Goal: Task Accomplishment & Management: Use online tool/utility

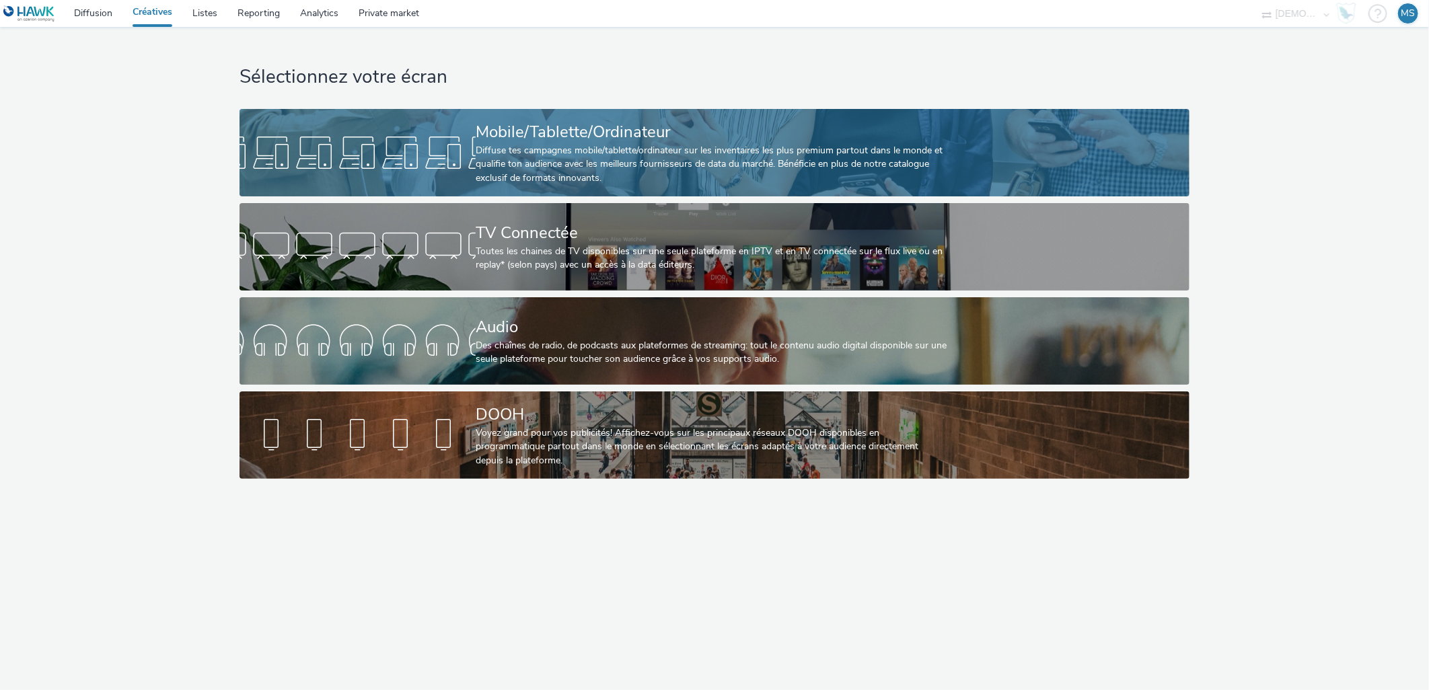
click at [513, 132] on div "Mobile/Tablette/Ordinateur" at bounding box center [712, 132] width 472 height 24
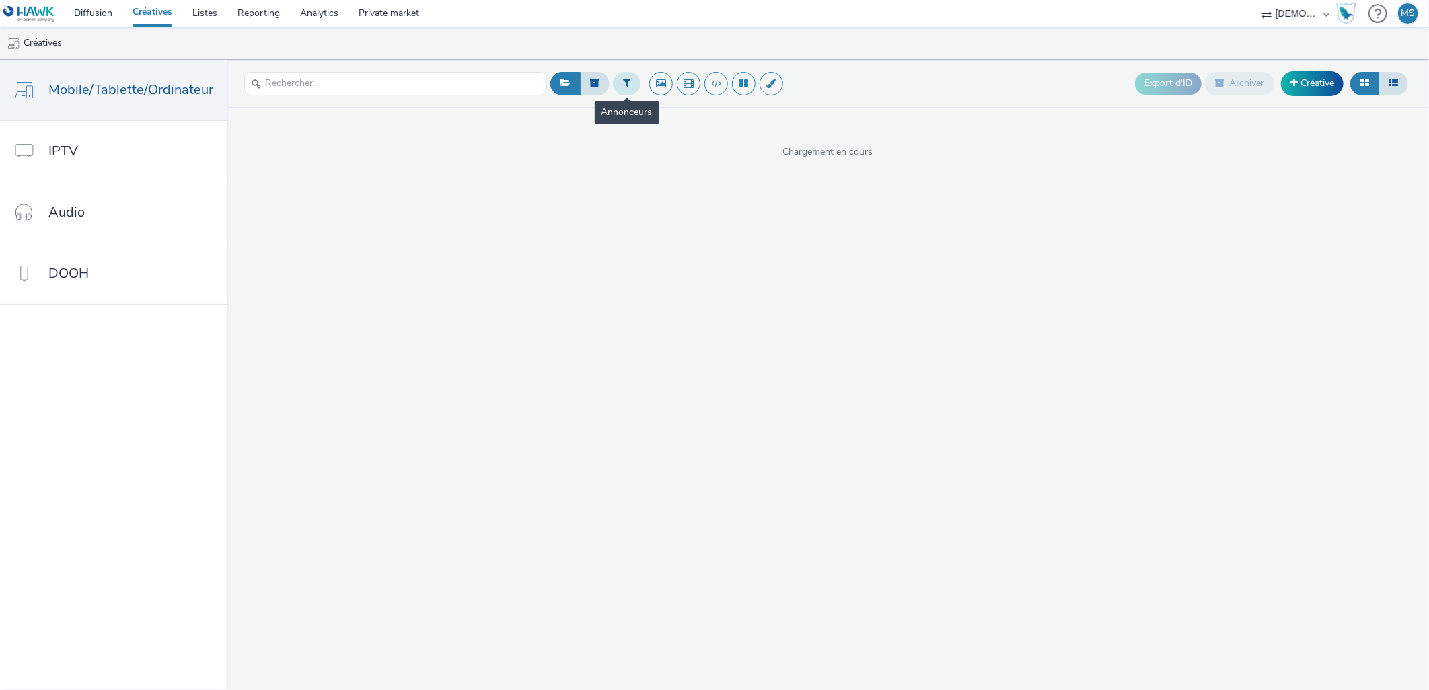
click at [623, 83] on icon at bounding box center [626, 82] width 7 height 9
click at [664, 92] on div at bounding box center [695, 89] width 95 height 16
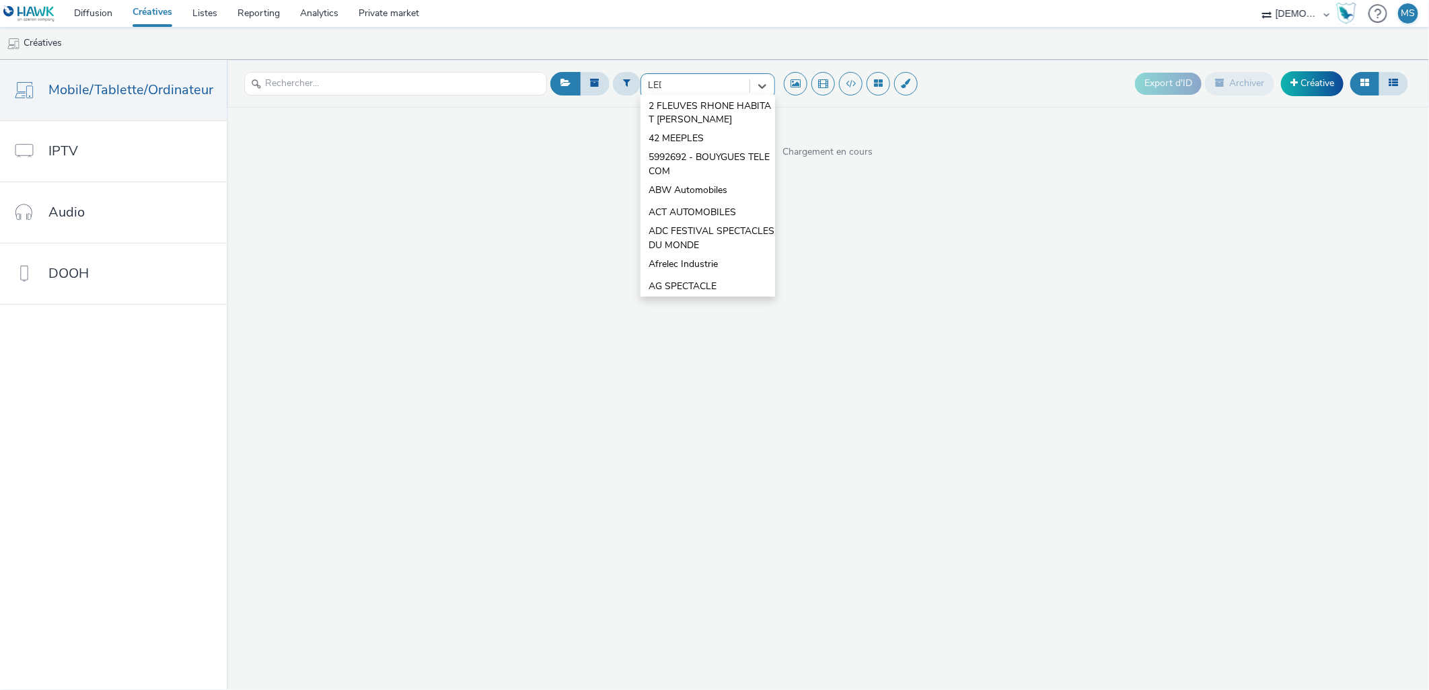
type input "LEDU"
click at [663, 108] on span "AMEUBLEMENT [PERSON_NAME] SA - FLY" at bounding box center [711, 114] width 126 height 28
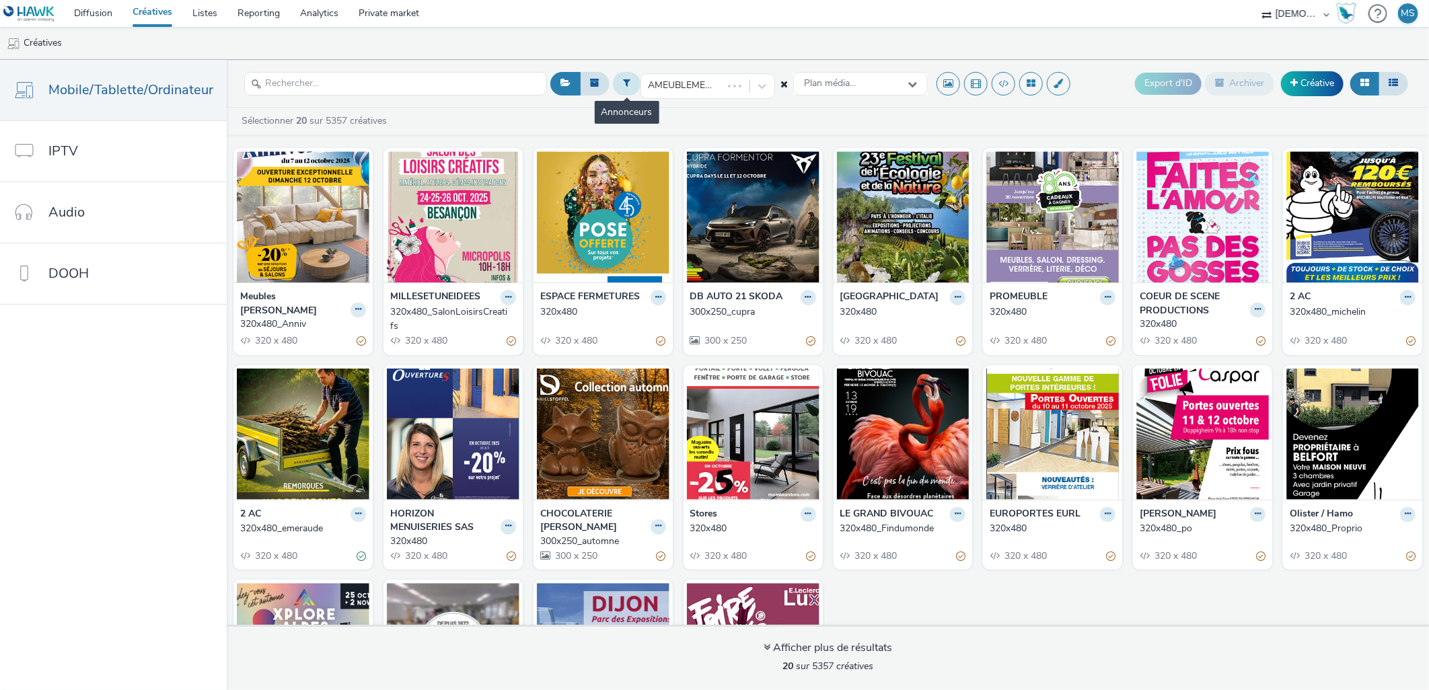
click at [623, 81] on icon at bounding box center [626, 82] width 7 height 9
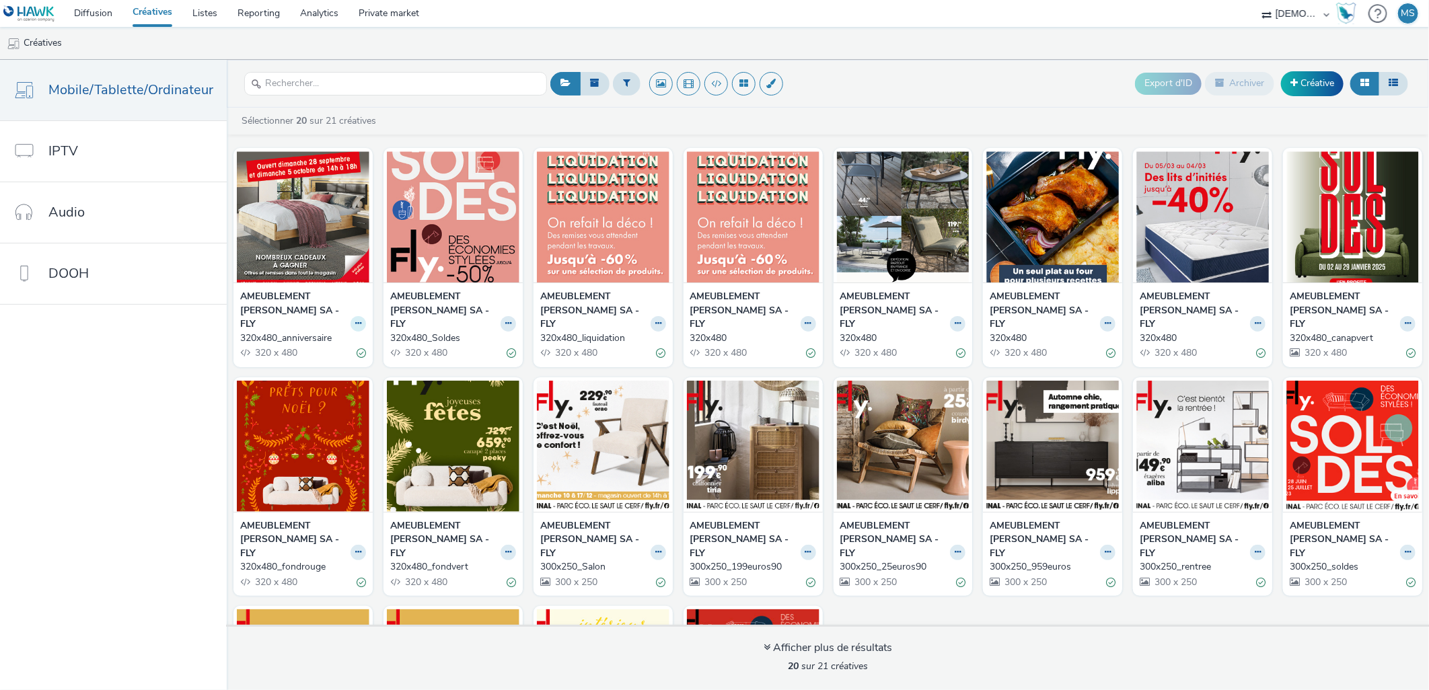
click at [350, 321] on button at bounding box center [357, 323] width 15 height 15
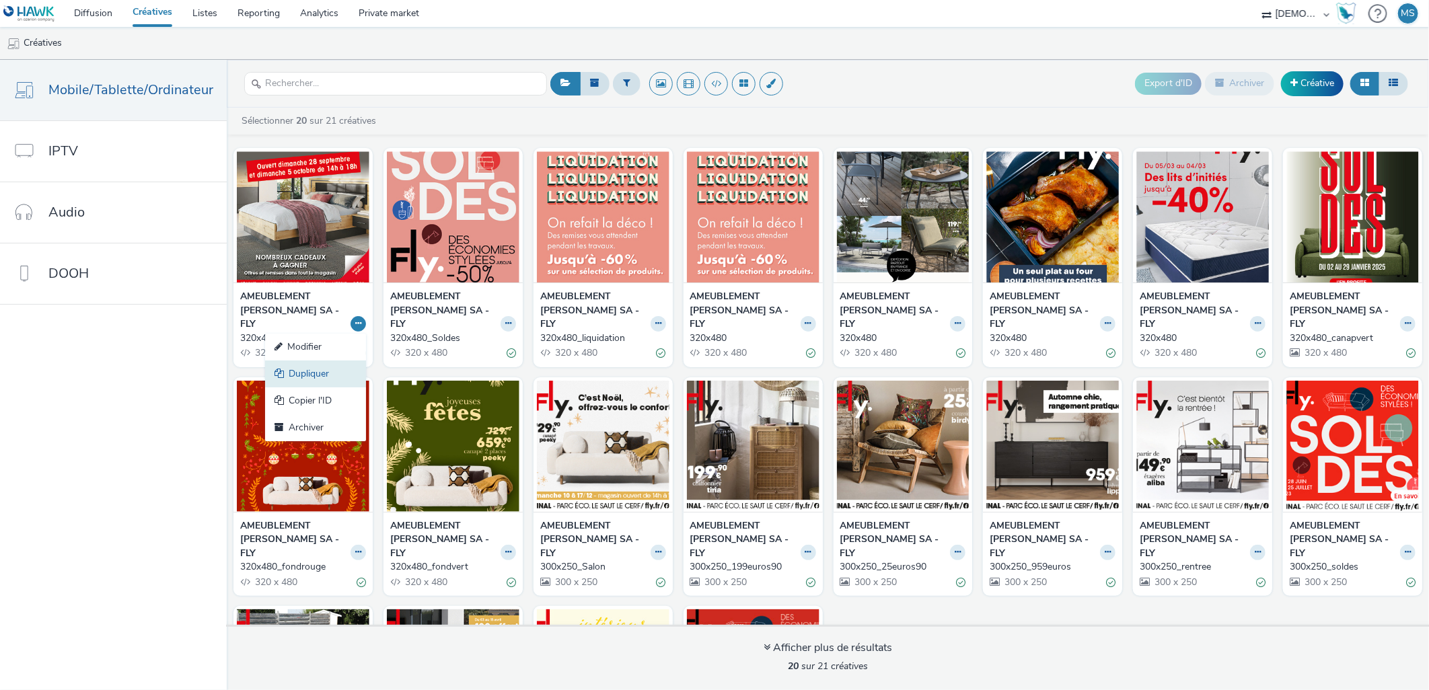
click at [314, 375] on link "Dupliquer" at bounding box center [315, 374] width 101 height 27
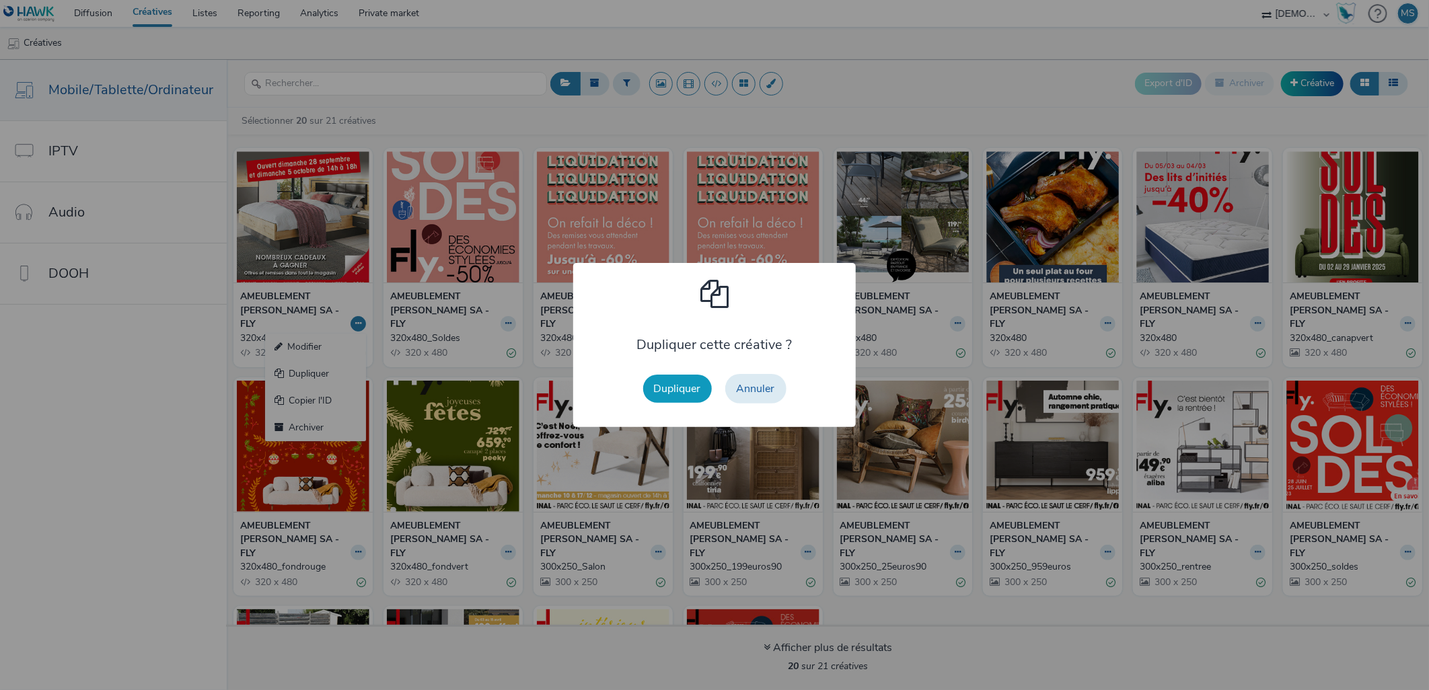
click at [652, 383] on button "Dupliquer" at bounding box center [677, 389] width 69 height 28
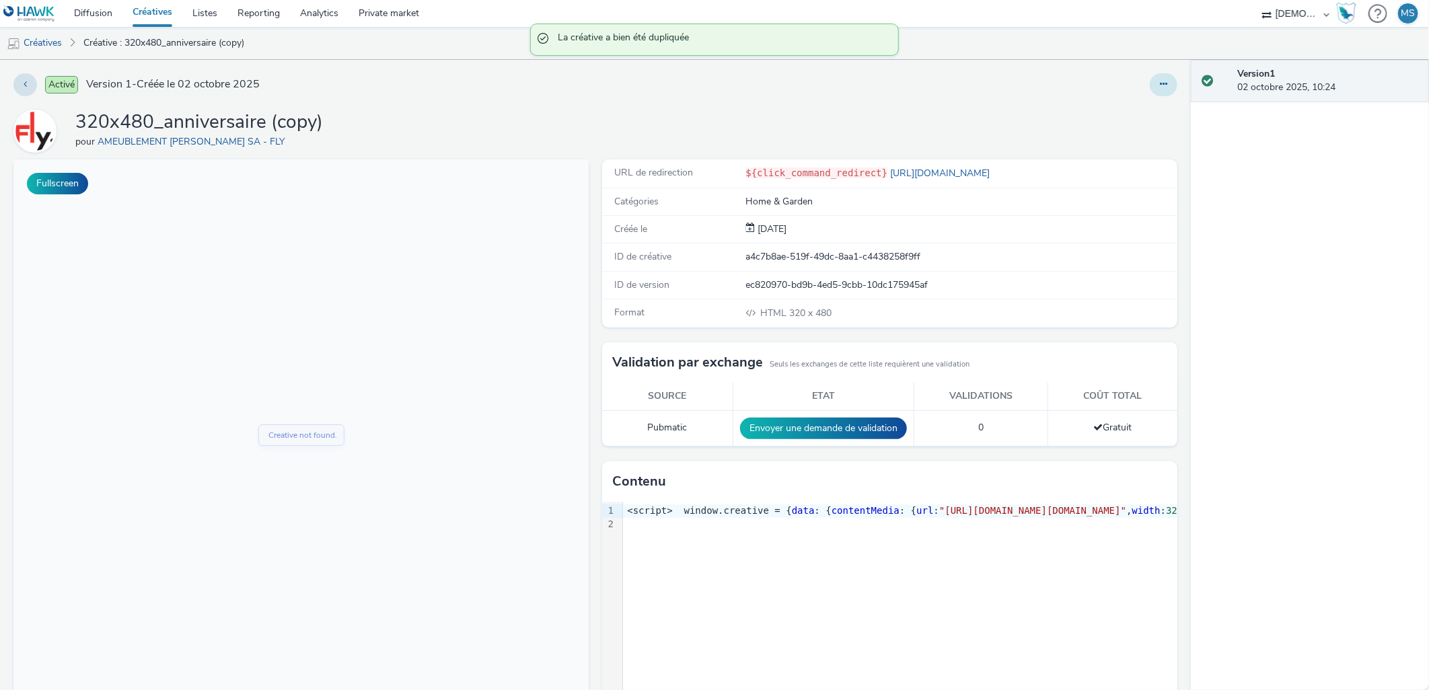
click at [1162, 84] on button at bounding box center [1163, 84] width 28 height 23
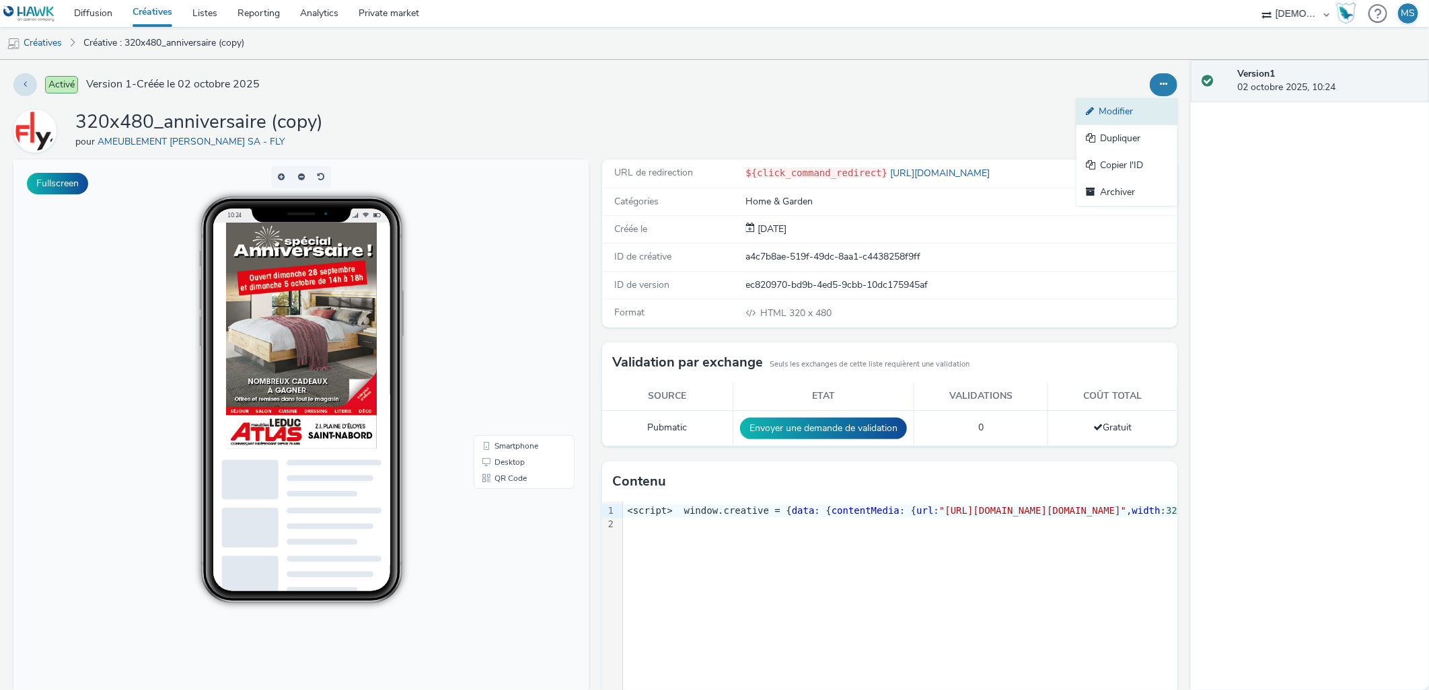
click at [1135, 105] on link "Modifier" at bounding box center [1126, 111] width 101 height 27
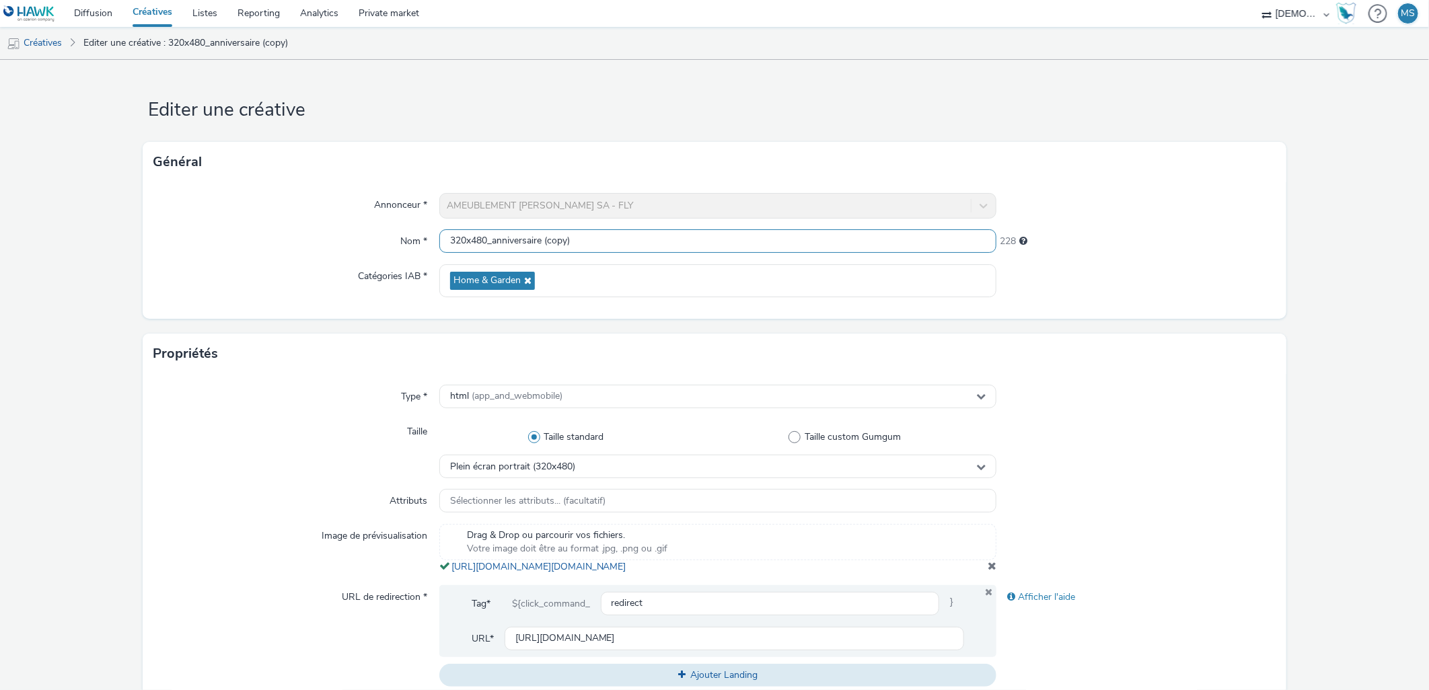
scroll to position [1, 0]
drag, startPoint x: 603, startPoint y: 241, endPoint x: 489, endPoint y: 245, distance: 113.7
click at [489, 245] on input "320x480_anniversaire (copy)" at bounding box center [718, 241] width 558 height 24
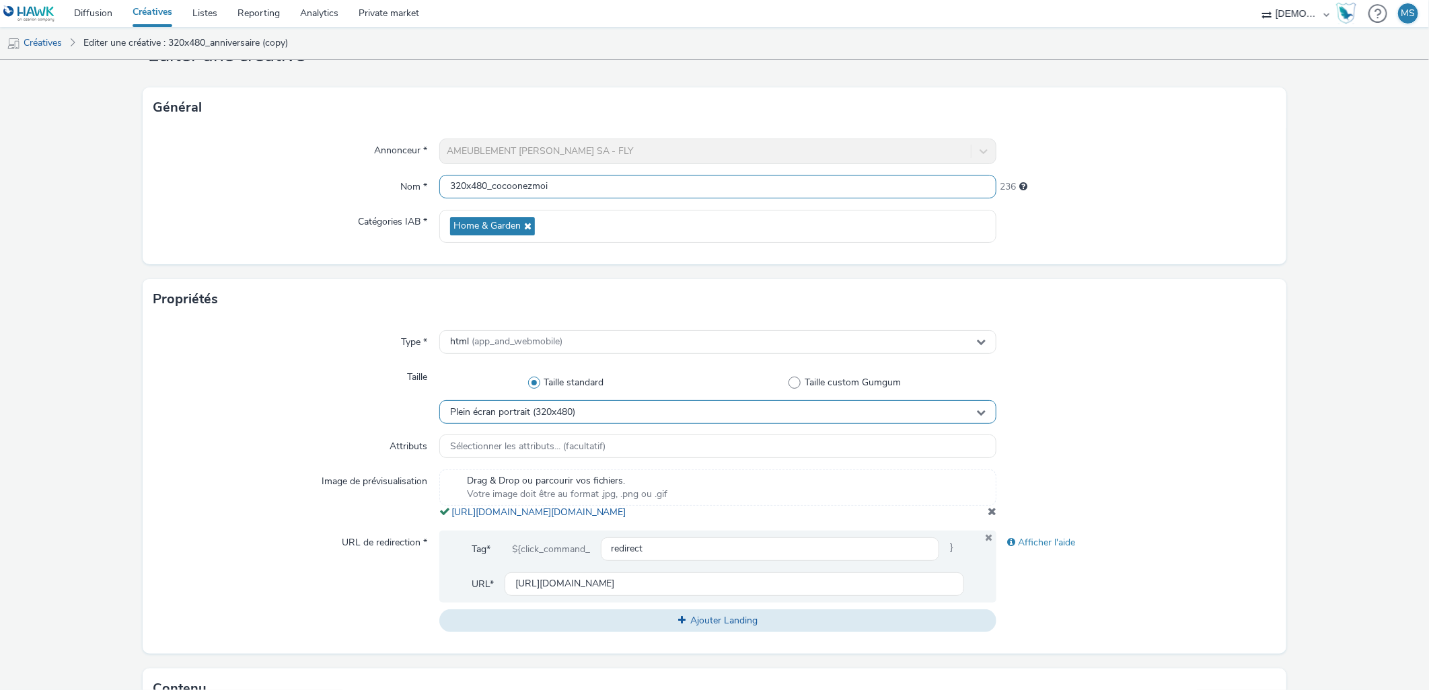
scroll to position [149, 0]
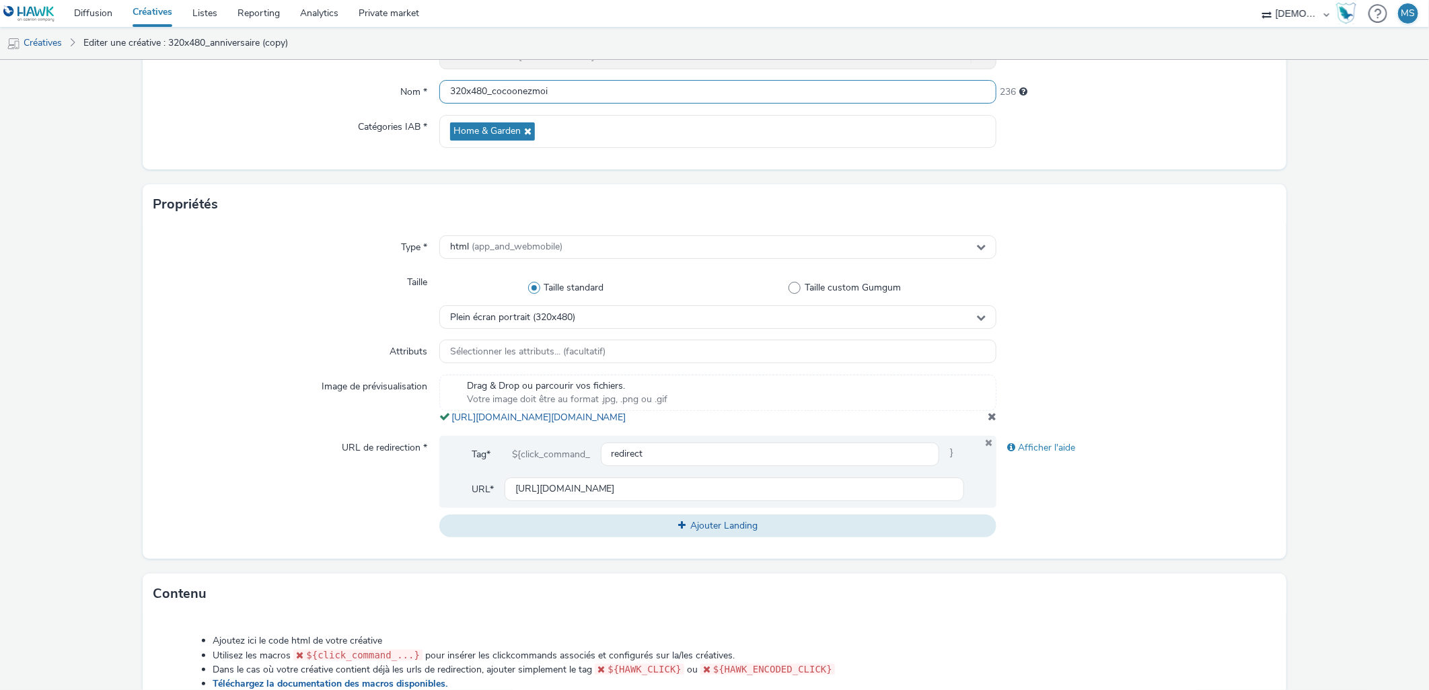
type input "320x480_cocoonezmoi"
click at [987, 422] on span at bounding box center [991, 416] width 9 height 11
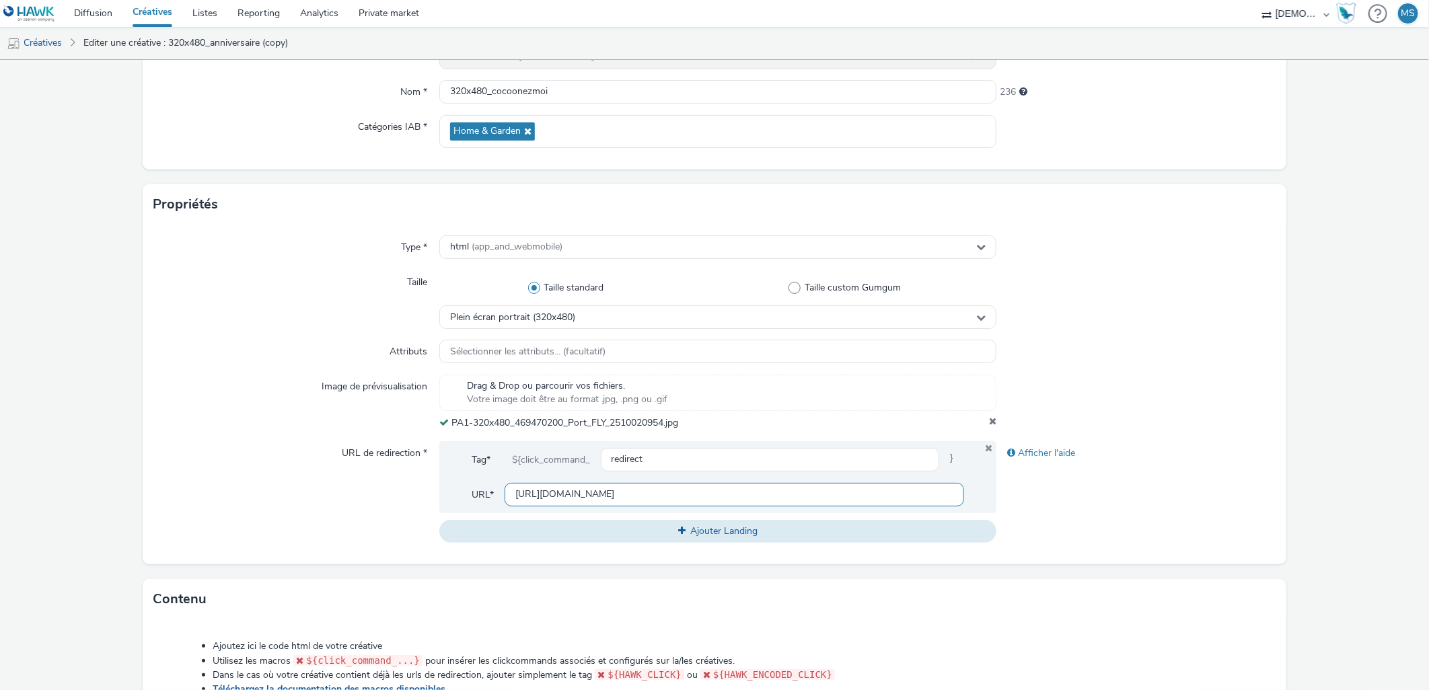
click at [566, 489] on input "[URL][DOMAIN_NAME]" at bounding box center [734, 495] width 460 height 24
paste input "[DOMAIN_NAME][URL]"
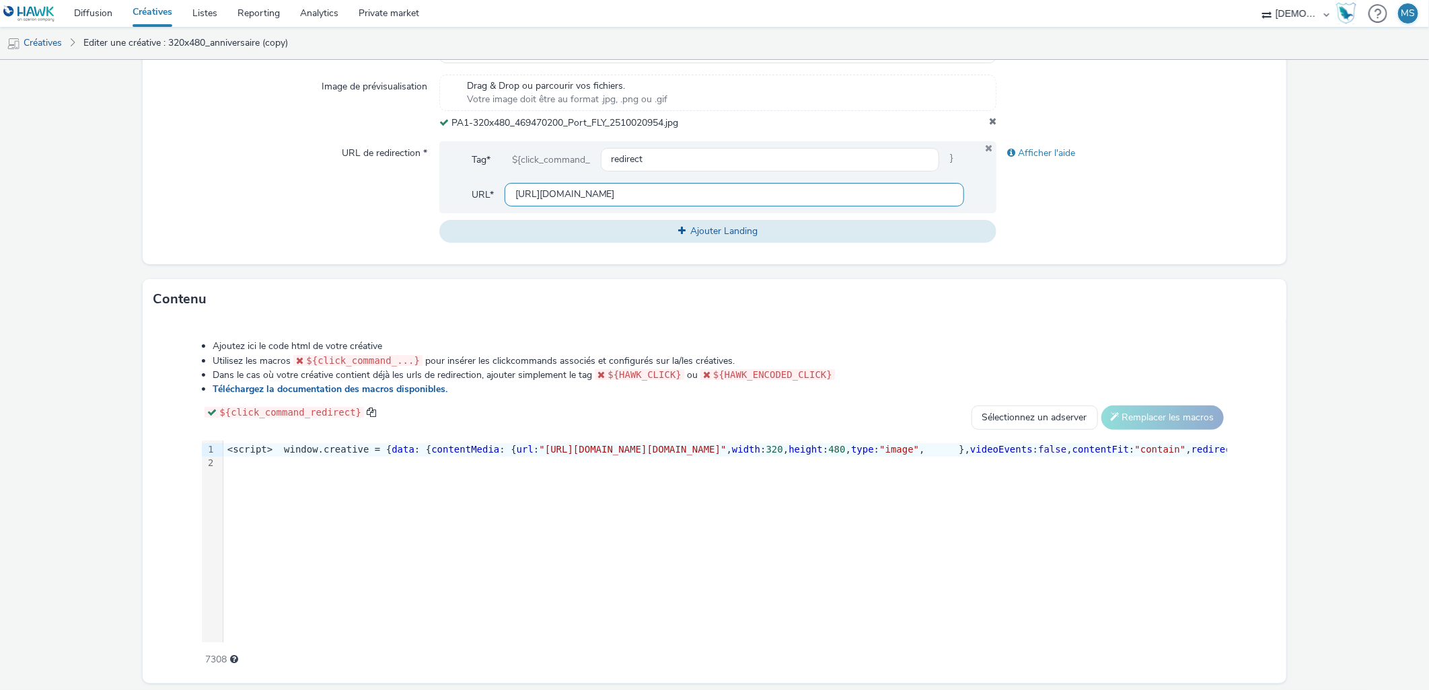
scroll to position [488, 0]
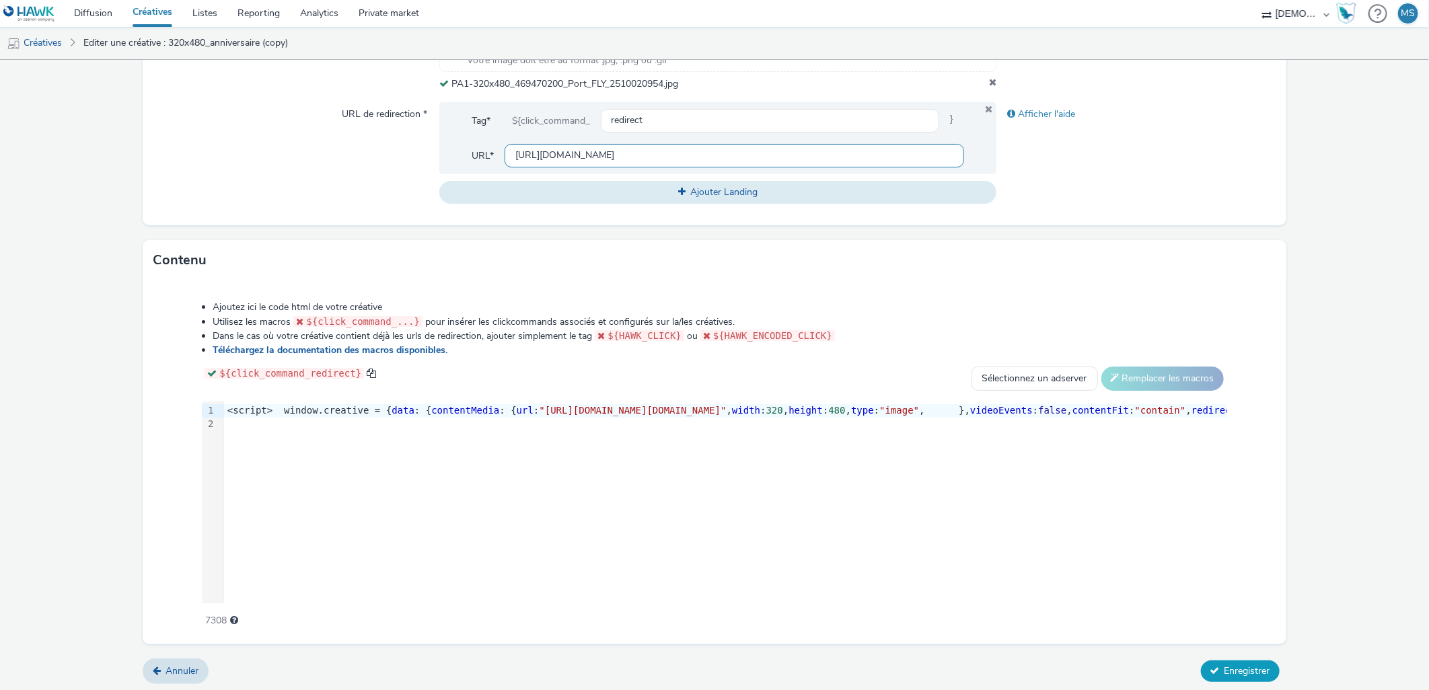
type input "[URL][DOMAIN_NAME]"
click at [1226, 667] on span "Enregistrer" at bounding box center [1247, 671] width 46 height 13
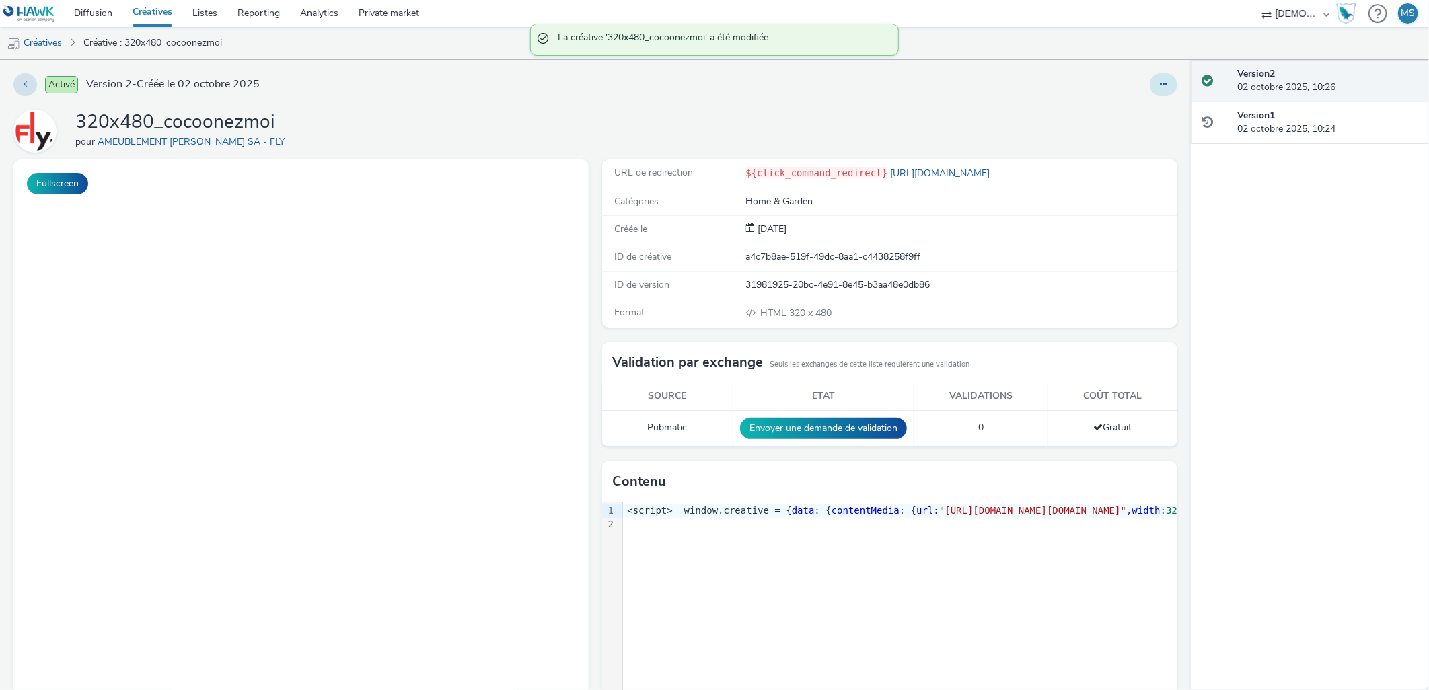
click at [1158, 75] on button at bounding box center [1163, 84] width 28 height 23
click at [1152, 109] on link "Modifier" at bounding box center [1126, 111] width 101 height 27
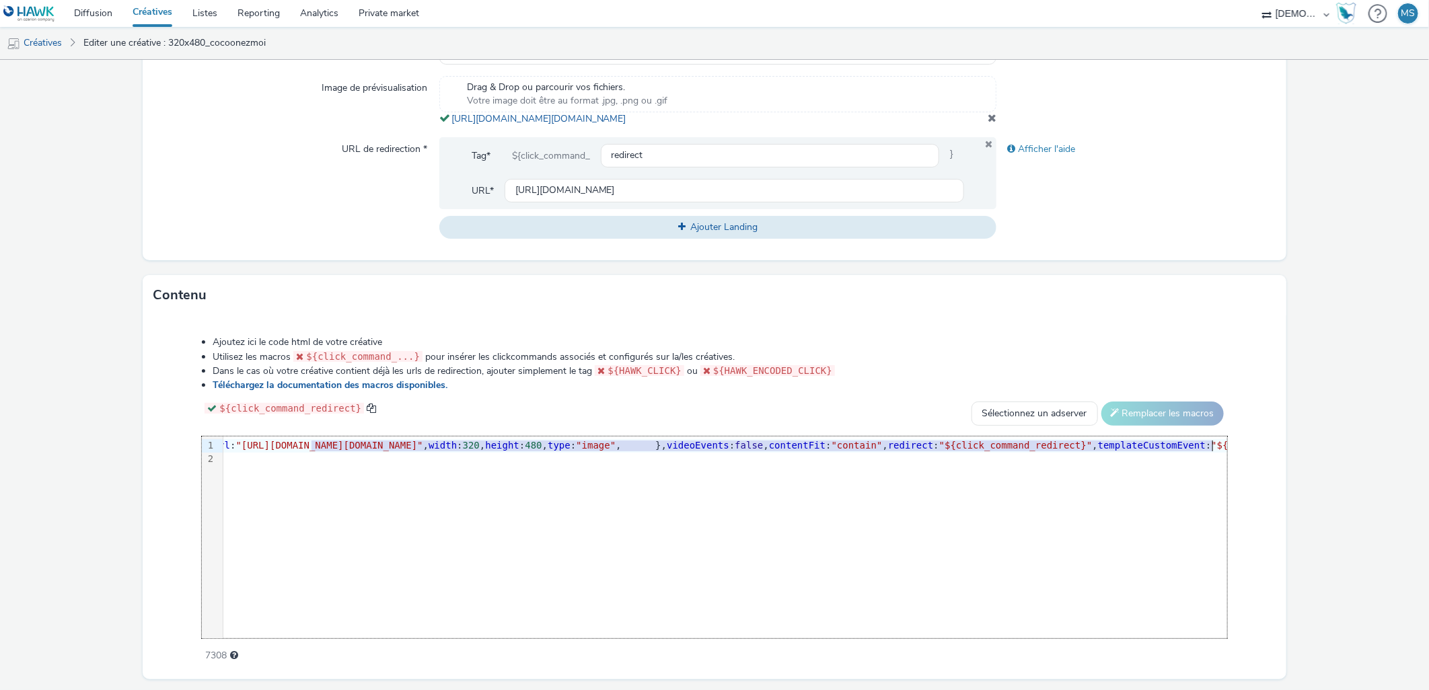
scroll to position [0, 310]
drag, startPoint x: 612, startPoint y: 453, endPoint x: 1125, endPoint y: 455, distance: 513.2
click at [416, 451] on span ""[URL][DOMAIN_NAME][DOMAIN_NAME]"" at bounding box center [322, 445] width 187 height 11
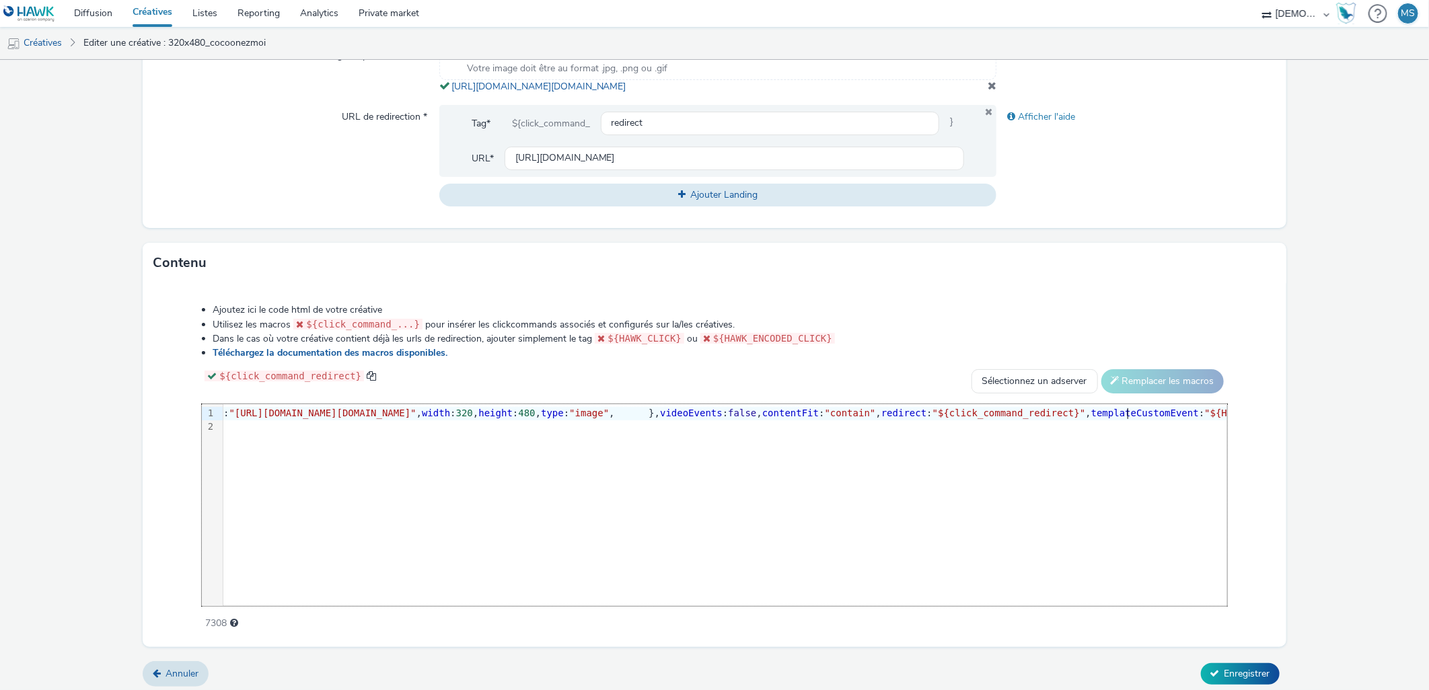
scroll to position [496, 0]
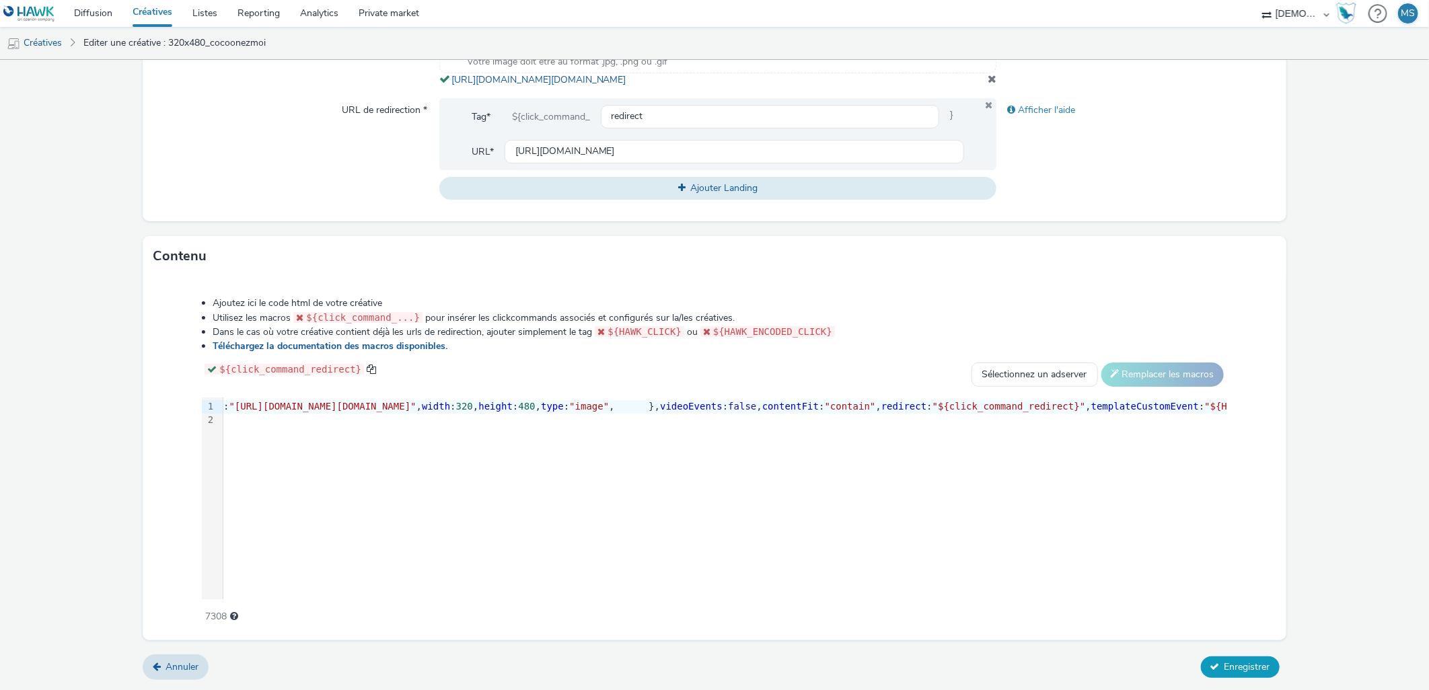
click at [1226, 673] on span "Enregistrer" at bounding box center [1247, 666] width 46 height 13
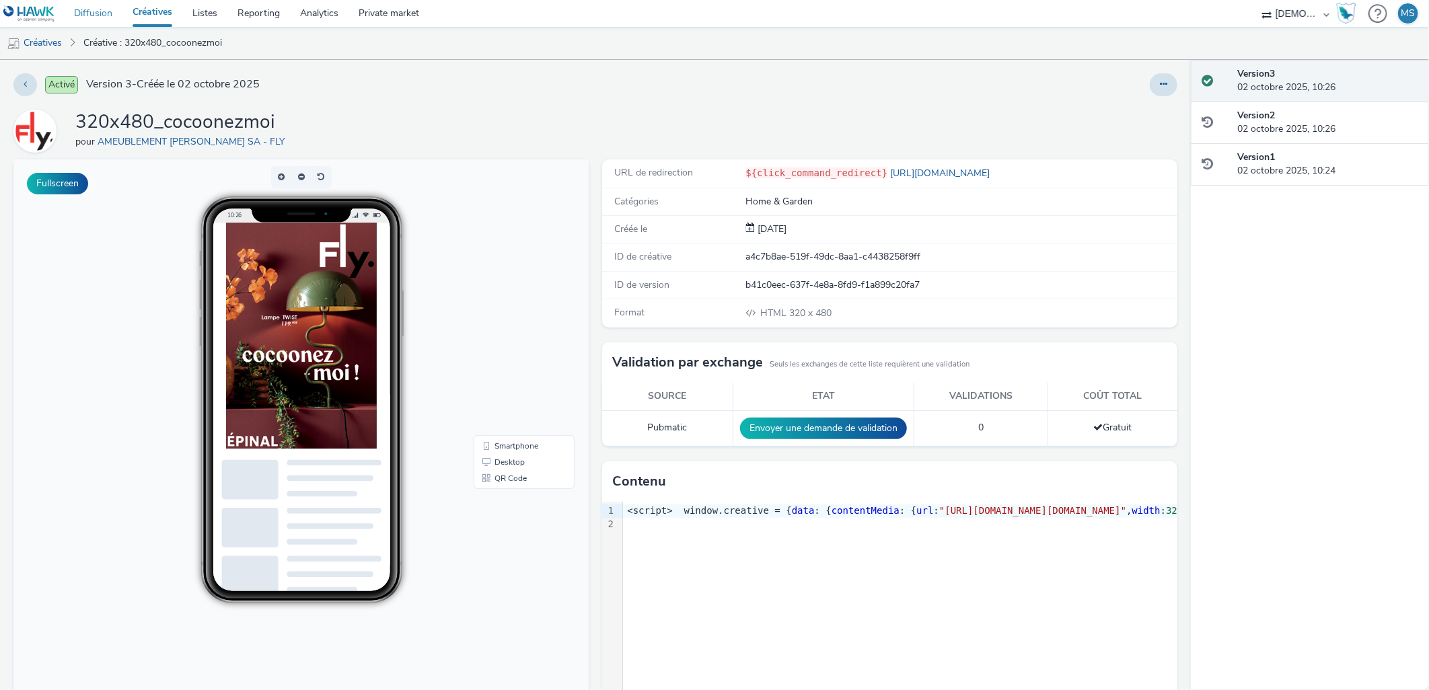
click at [105, 11] on link "Diffusion" at bounding box center [93, 13] width 59 height 27
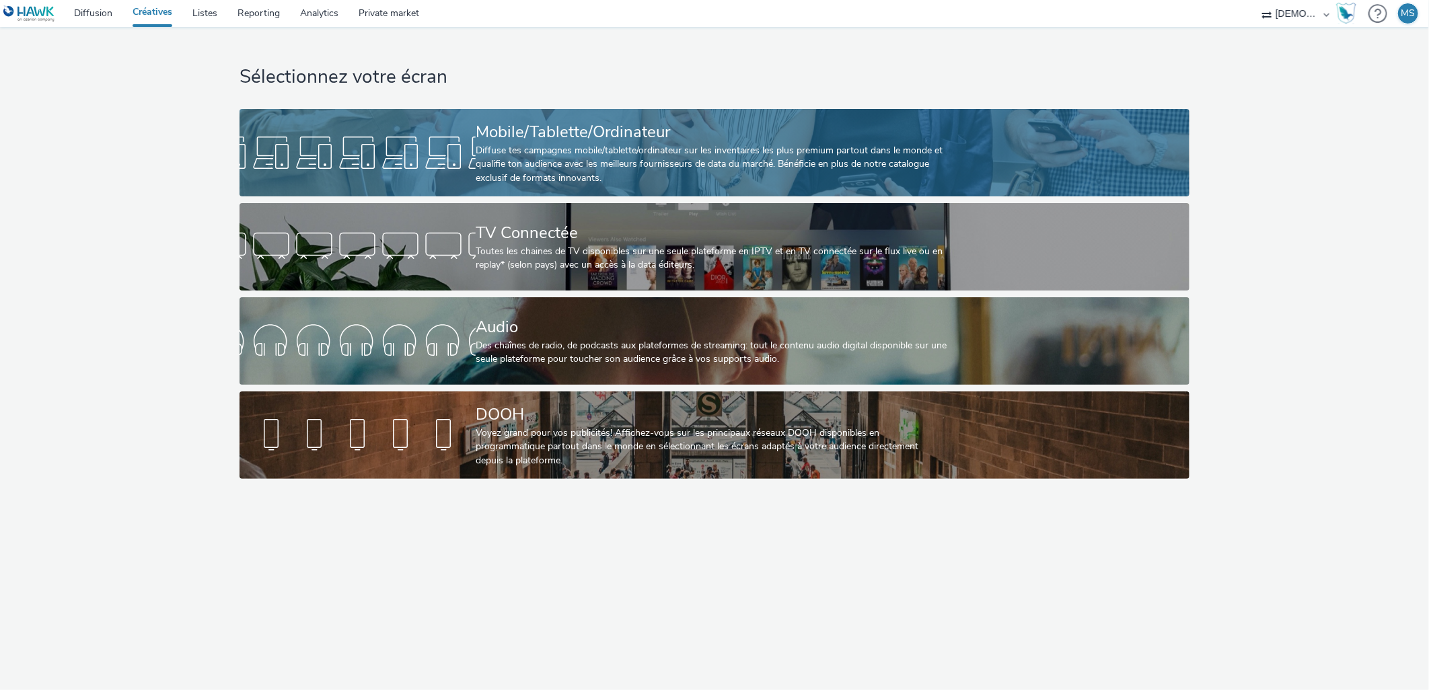
click at [630, 184] on div "Diffuse tes campagnes mobile/tablette/ordinateur sur les inventaires les plus p…" at bounding box center [712, 164] width 472 height 41
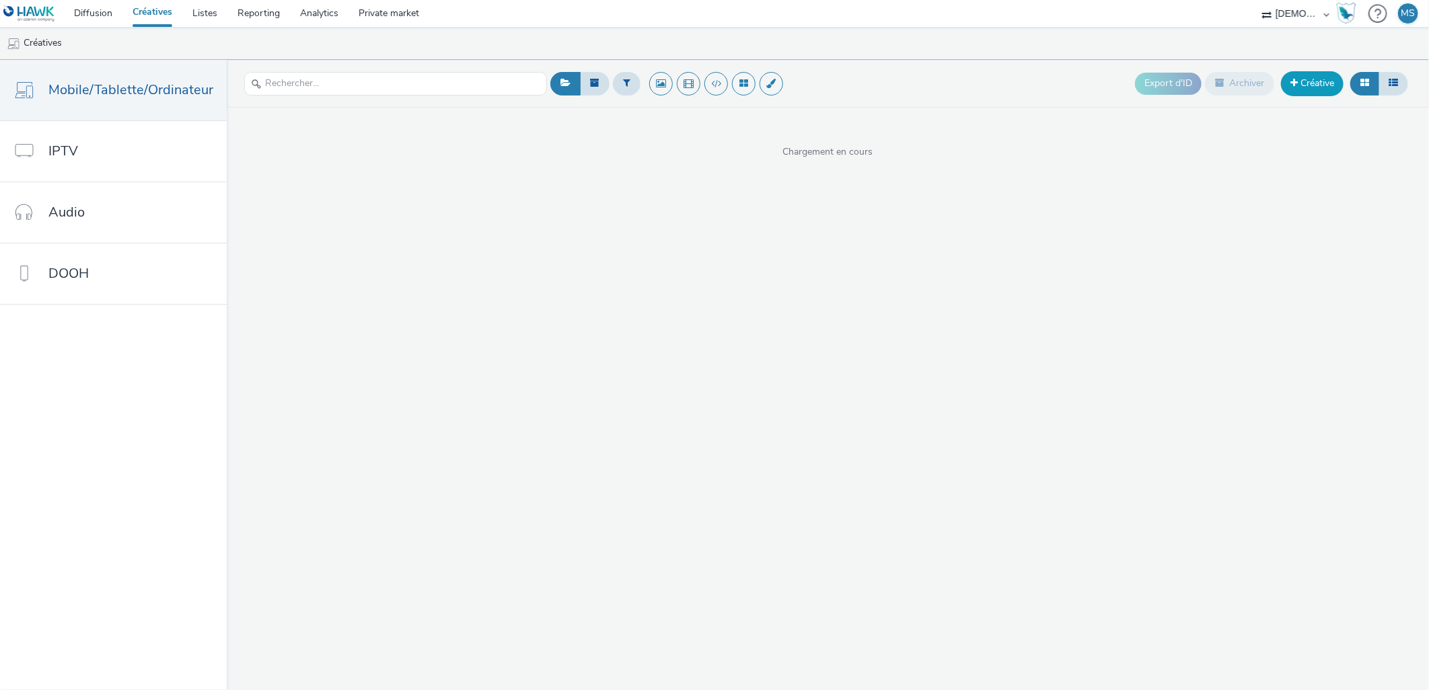
click at [1322, 77] on link "Créative" at bounding box center [1312, 83] width 63 height 24
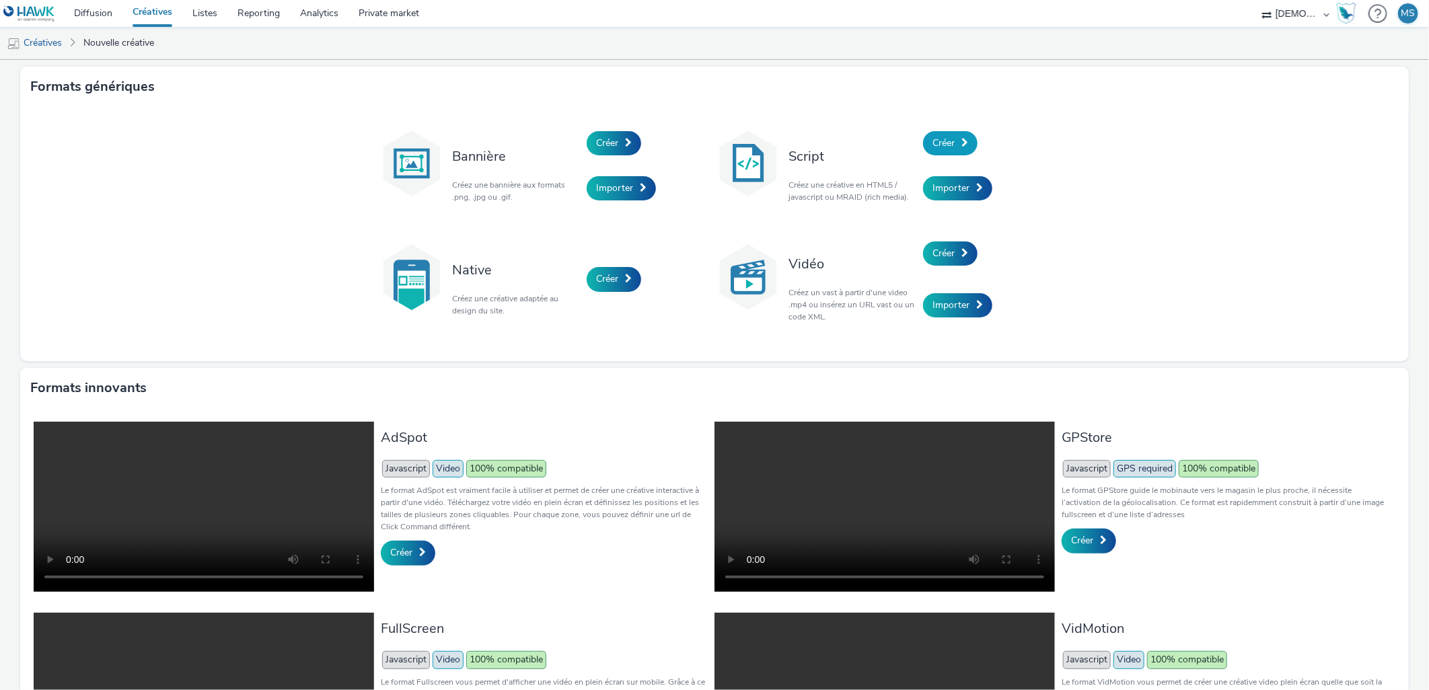
click at [961, 141] on span at bounding box center [964, 142] width 7 height 9
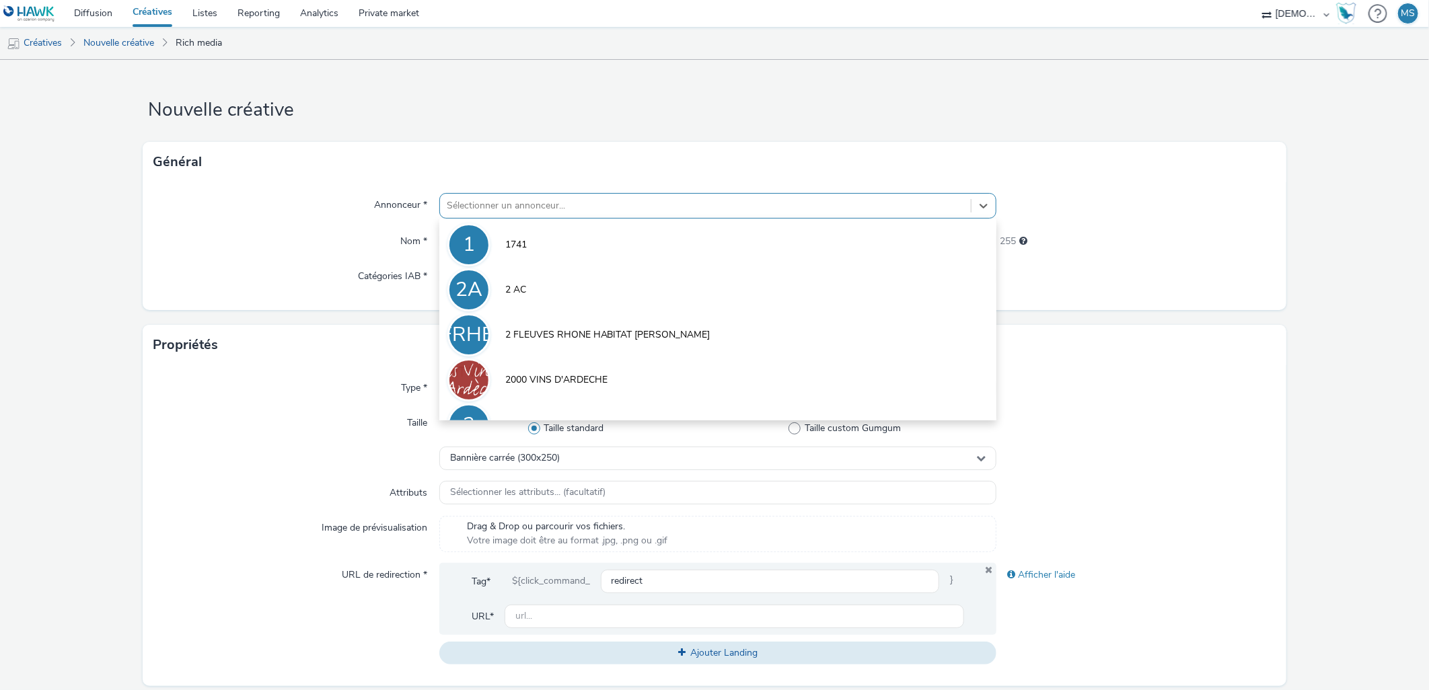
click at [587, 208] on div at bounding box center [706, 206] width 518 height 16
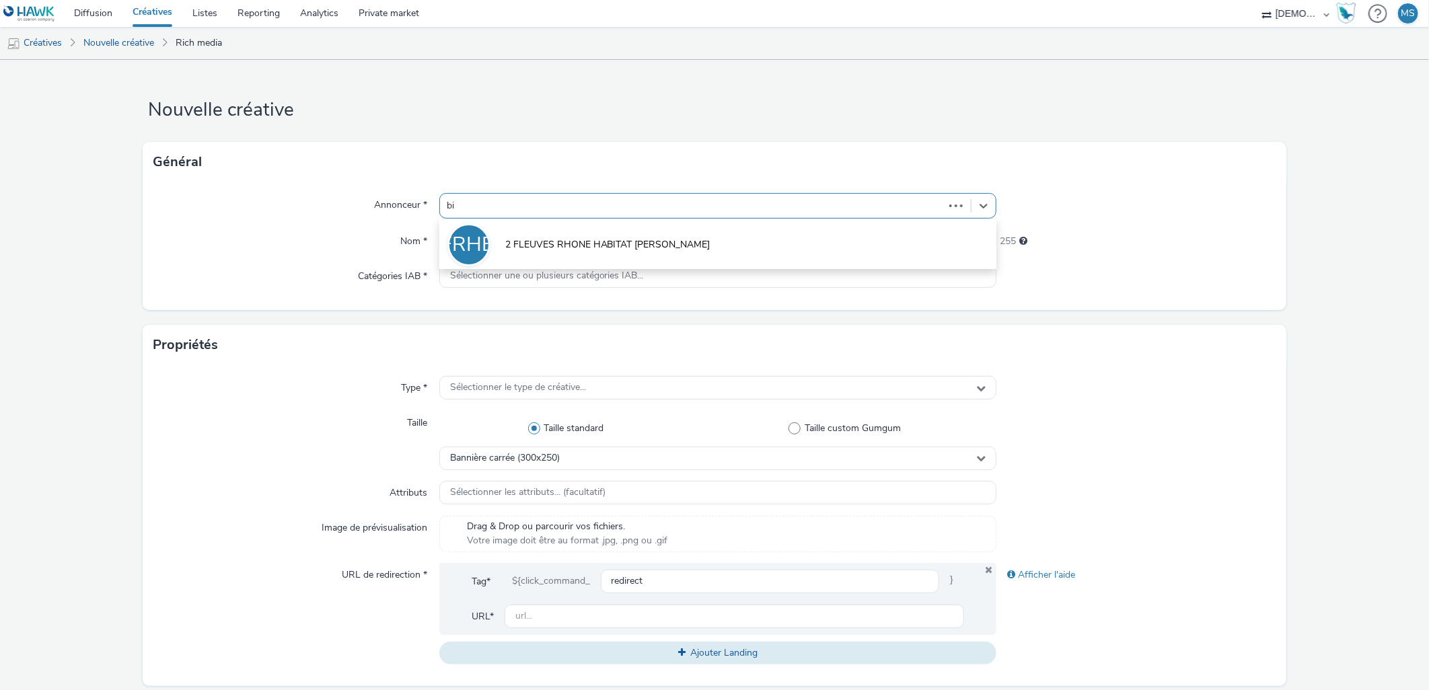
type input "bin"
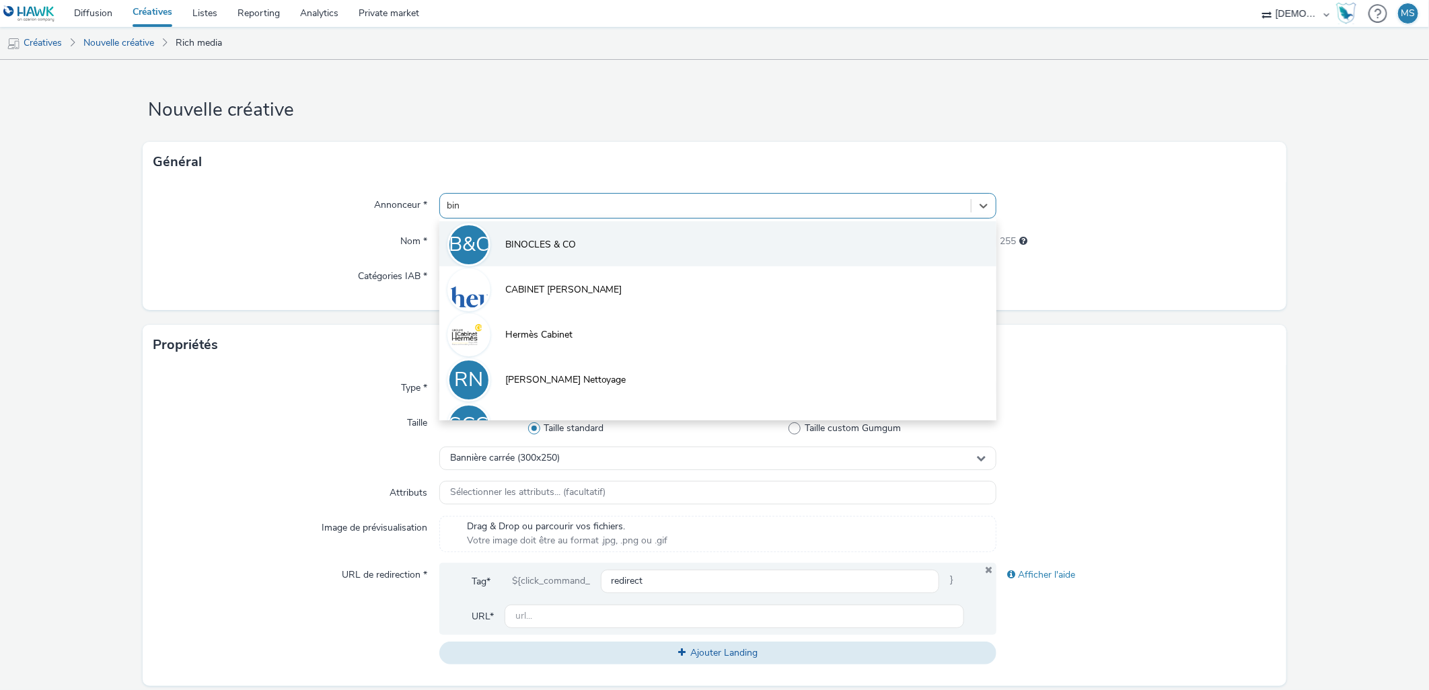
click at [574, 245] on li "B&C BINOCLES & CO" at bounding box center [718, 243] width 558 height 45
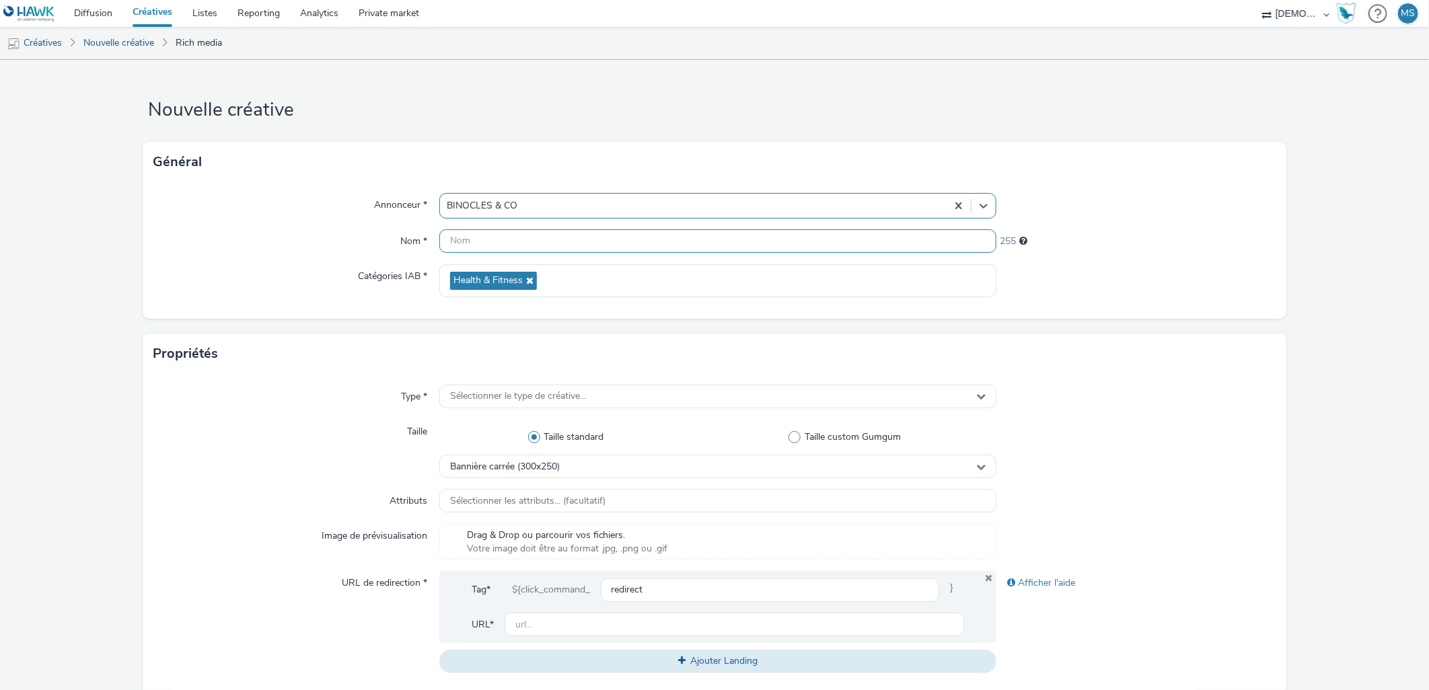
click at [574, 249] on input "text" at bounding box center [718, 241] width 558 height 24
click at [650, 251] on input "320x480_" at bounding box center [718, 241] width 558 height 24
type input "320x480_kdo"
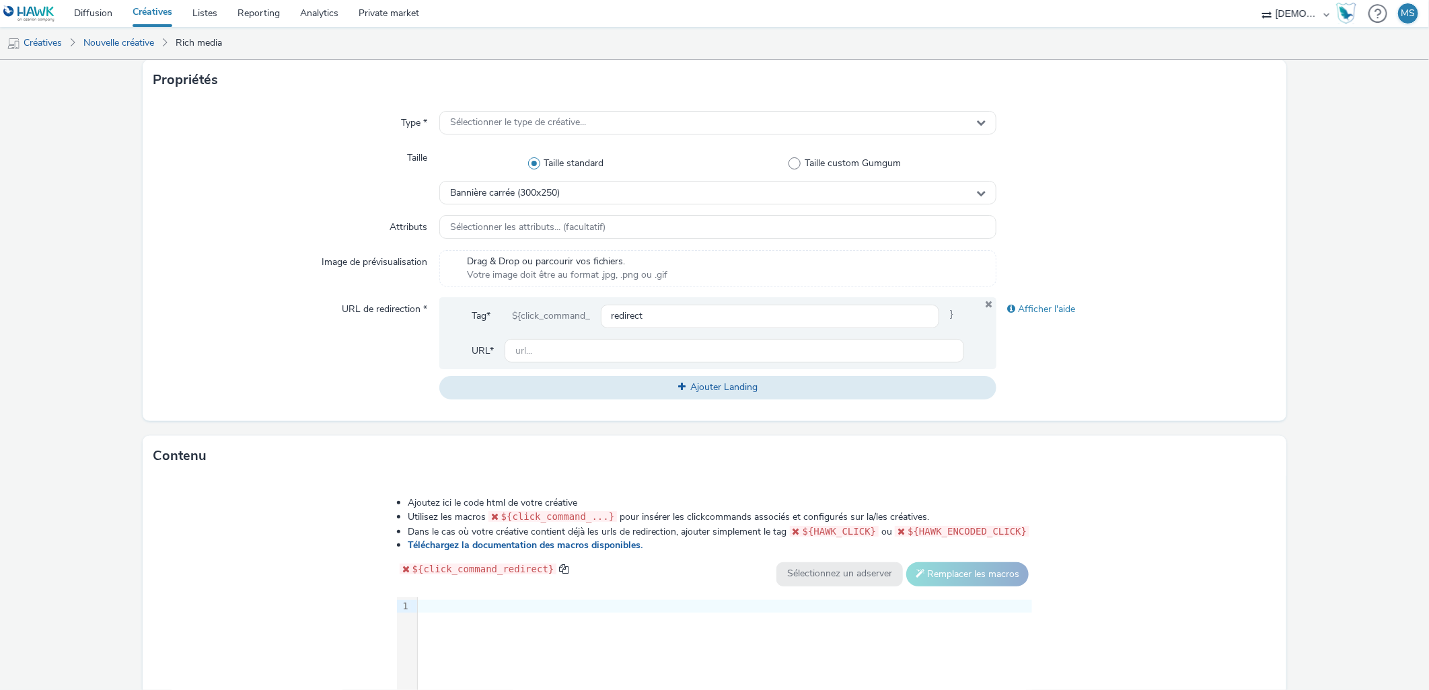
scroll to position [299, 0]
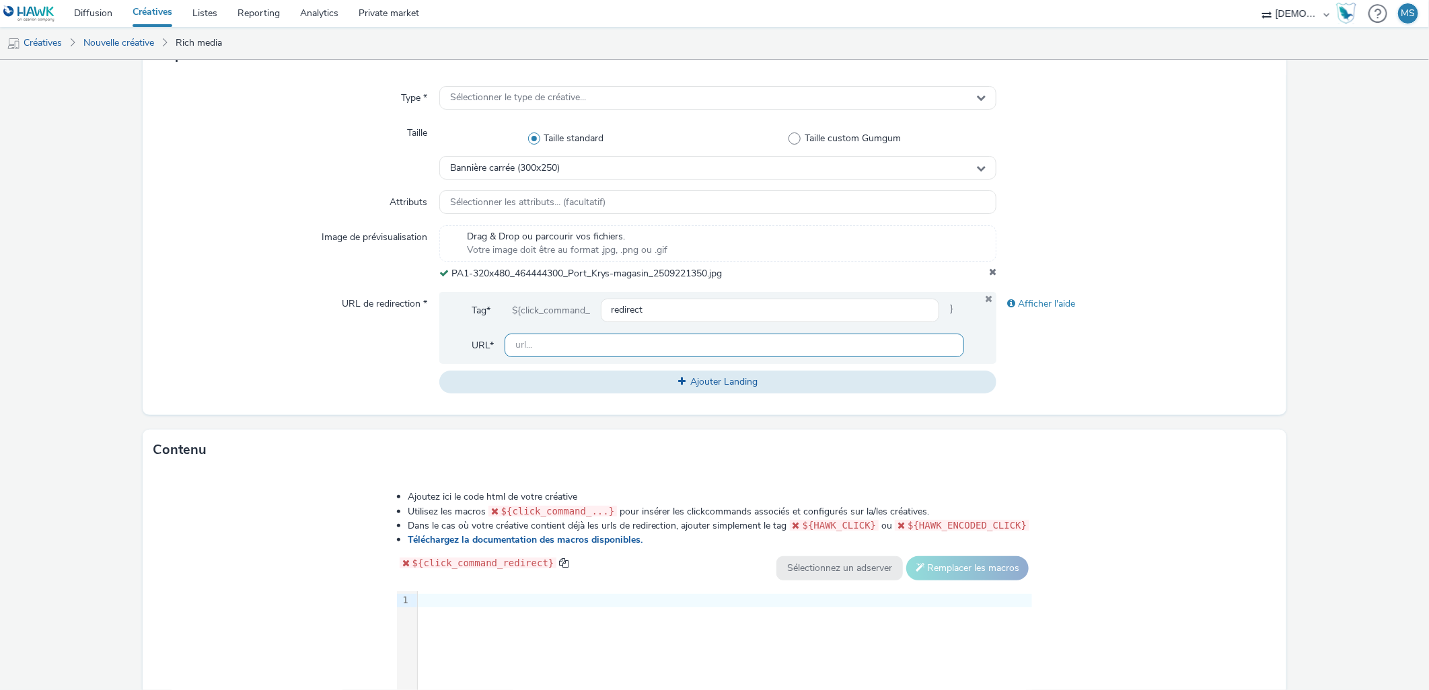
click at [605, 346] on input "text" at bounding box center [734, 346] width 460 height 24
paste input "https://www.krys.com/?utm_source=ERV&utm_campaign=464444200&utm_medium=PA1_320_…"
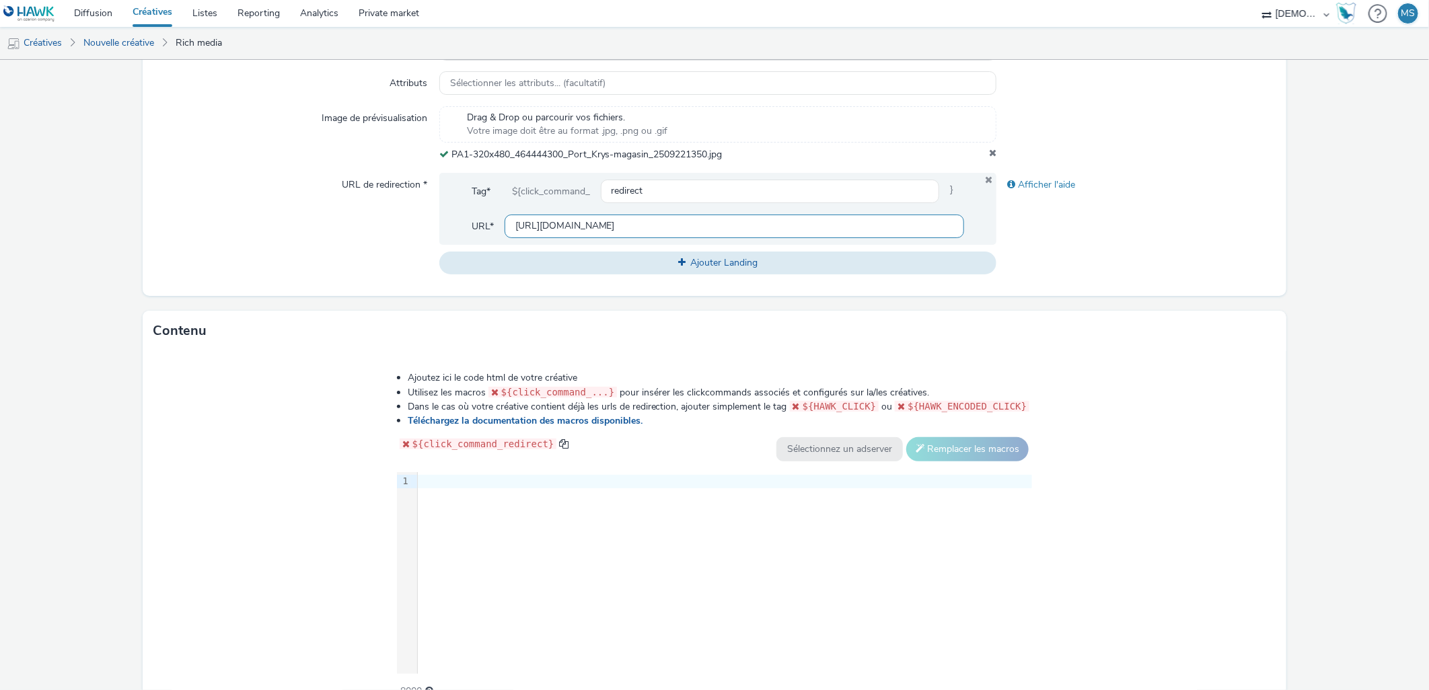
scroll to position [488, 0]
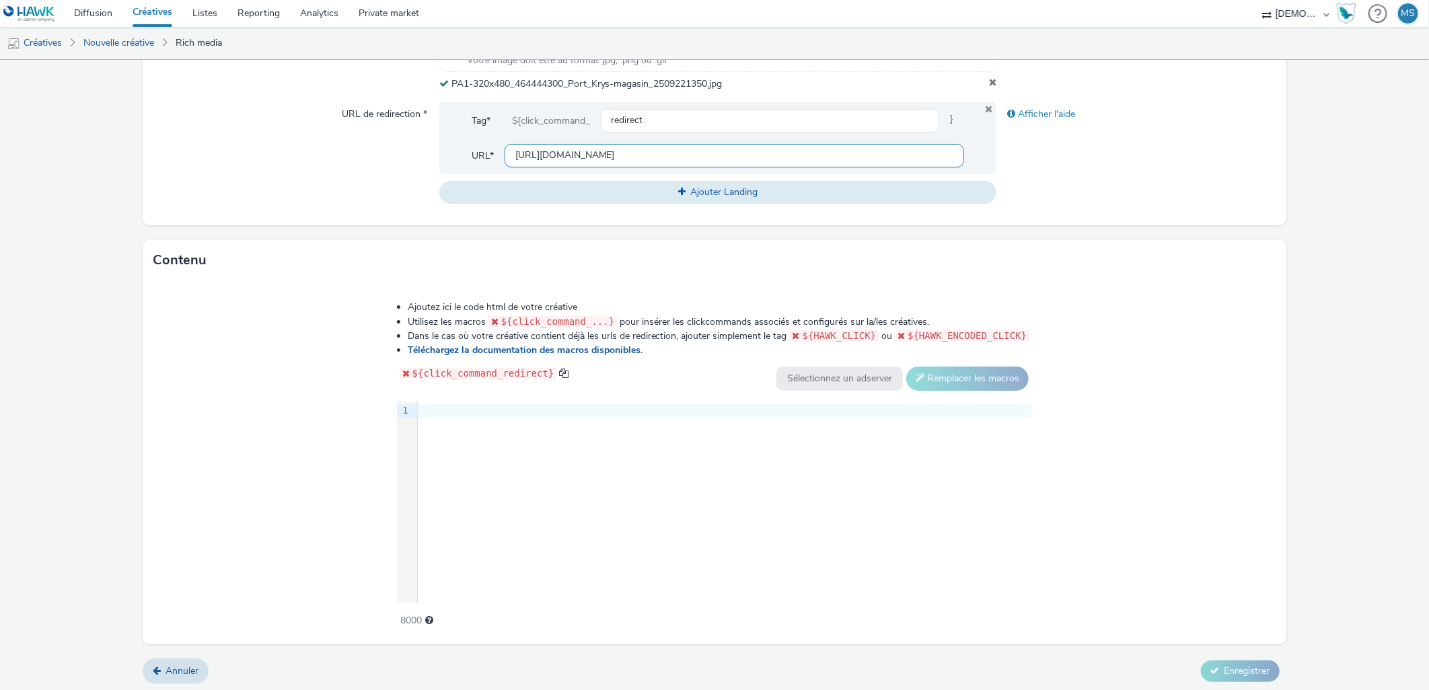
type input "https://www.krys.com/?utm_source=ERV&utm_campaign=464444200&utm_medium=PA1_320_…"
click at [568, 465] on div "9 1 ›" at bounding box center [715, 503] width 636 height 202
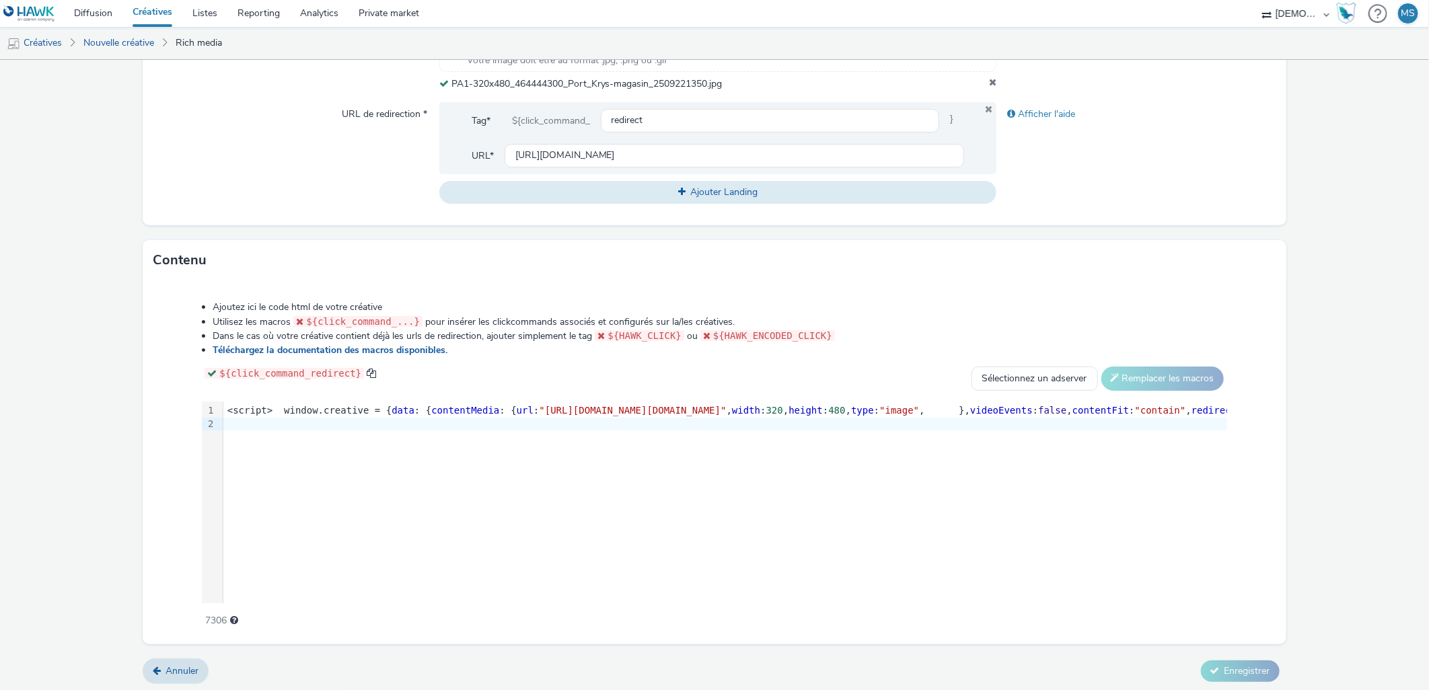
click at [1258, 476] on div "Ajoutez ici le code html de votre créative Utilisez les macros ${click_command_…" at bounding box center [713, 456] width 1121 height 331
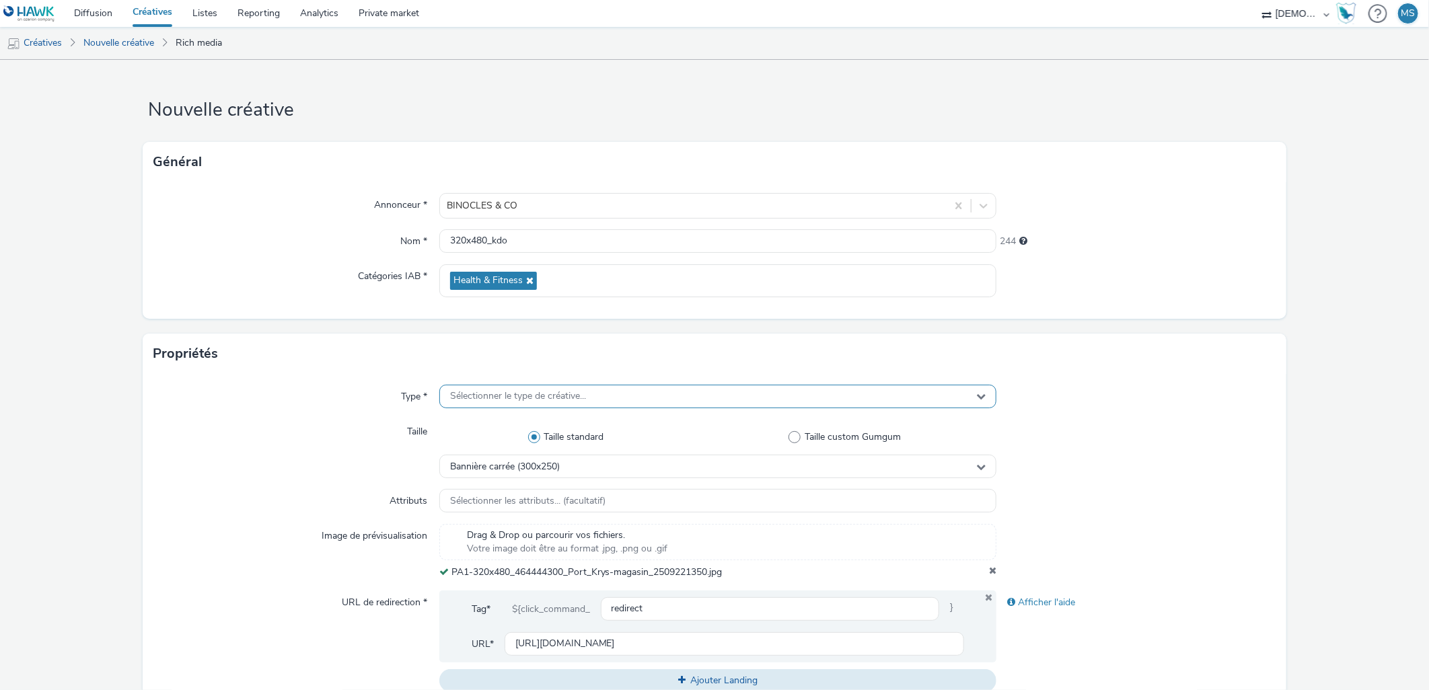
click at [543, 397] on span "Sélectionner le type de créative..." at bounding box center [518, 396] width 136 height 11
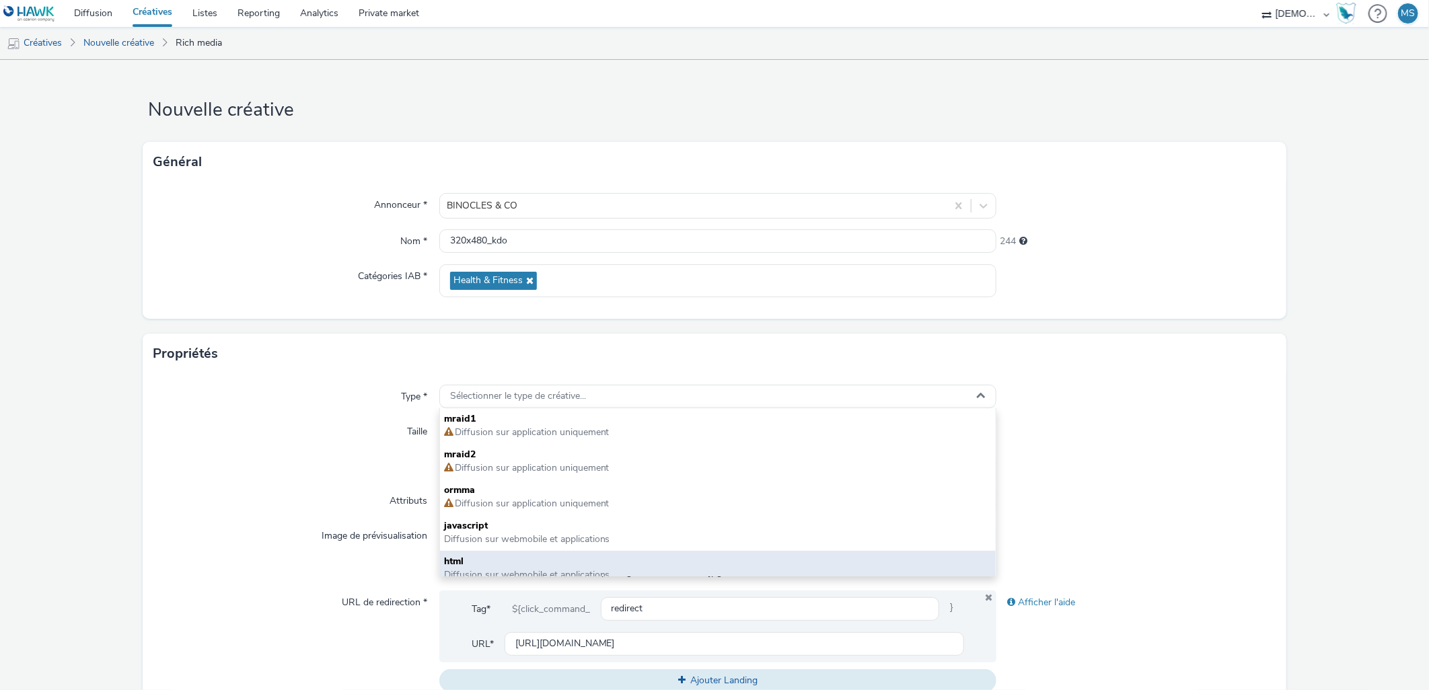
click at [486, 560] on span "html" at bounding box center [718, 561] width 548 height 13
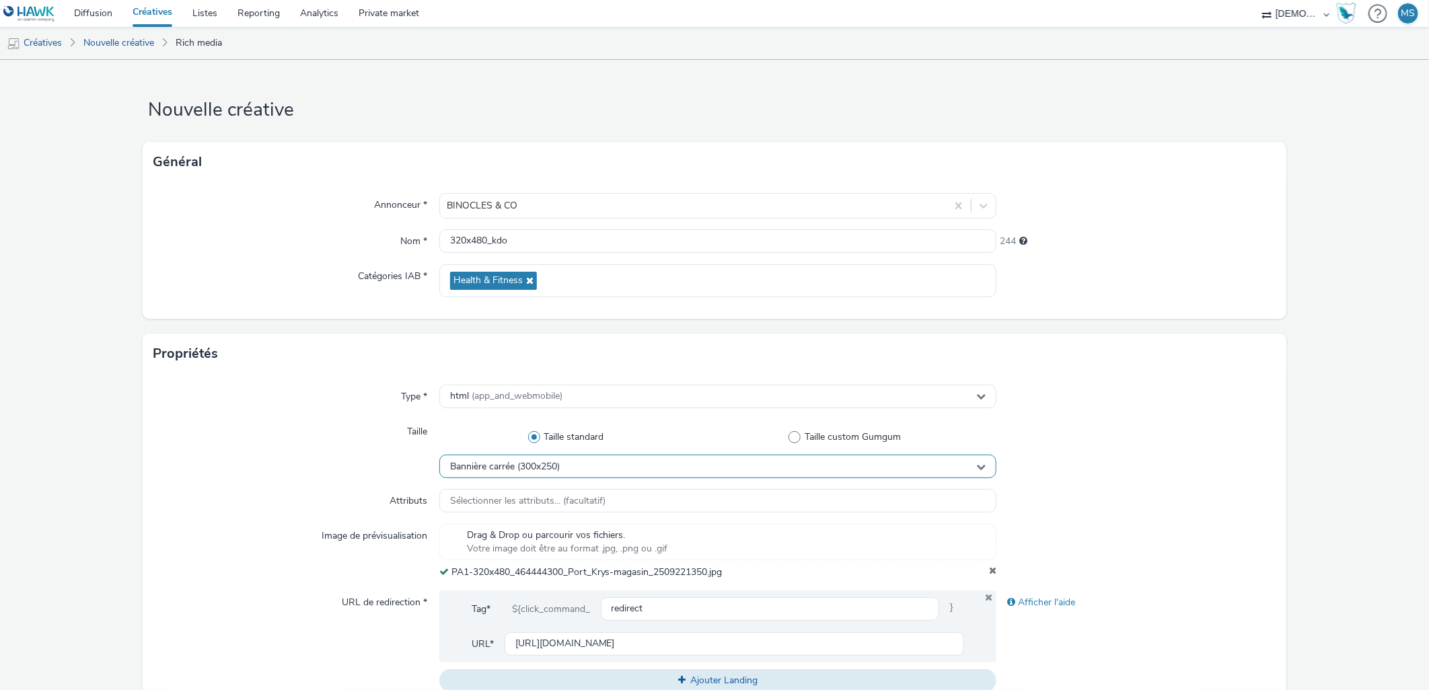
click at [468, 455] on div "Bannière carrée (300x250)" at bounding box center [718, 467] width 558 height 24
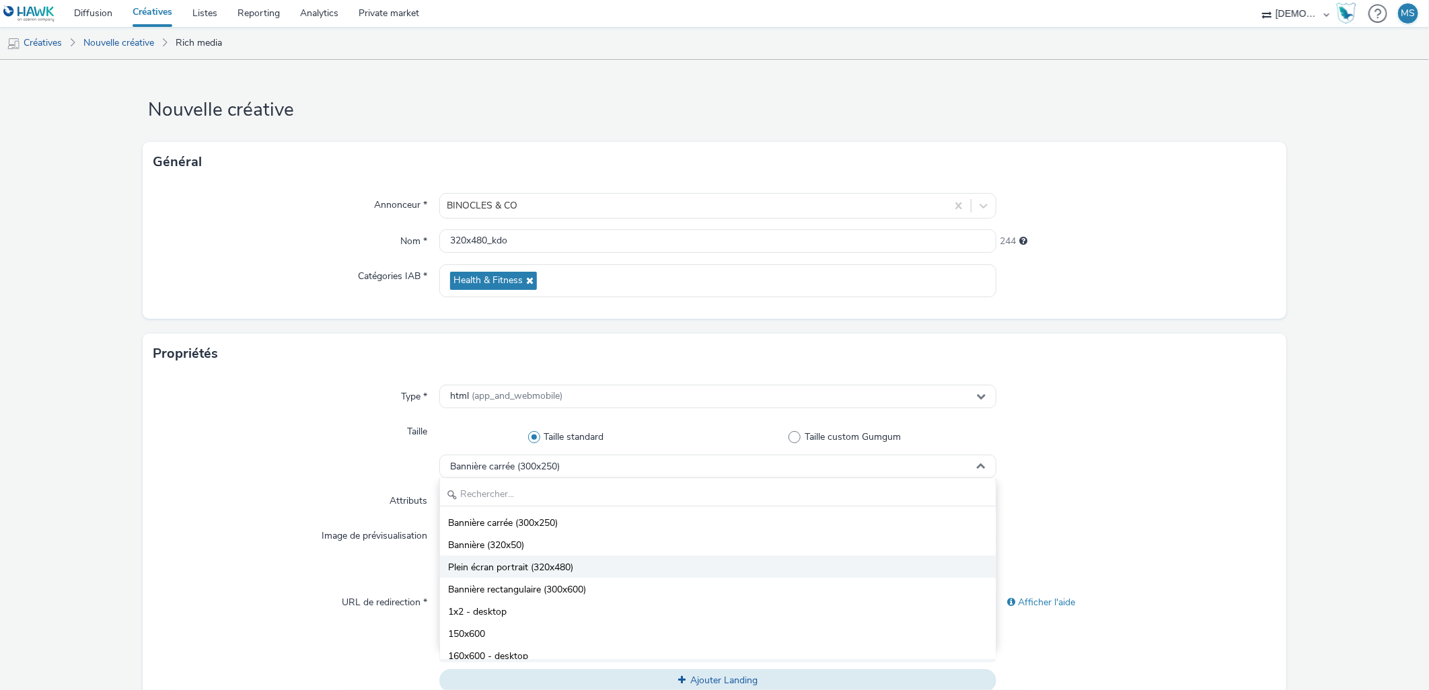
click at [511, 569] on span "Plein écran portrait (320x480)" at bounding box center [510, 567] width 125 height 13
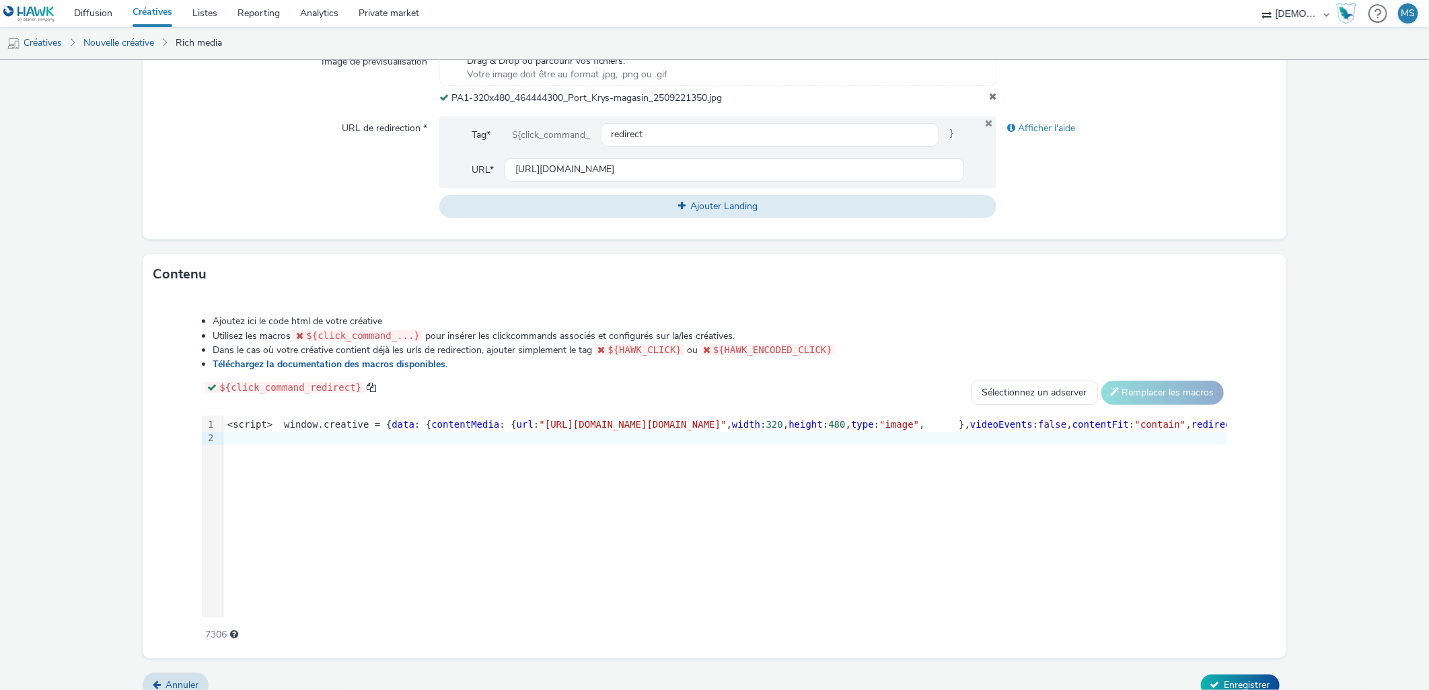
scroll to position [488, 0]
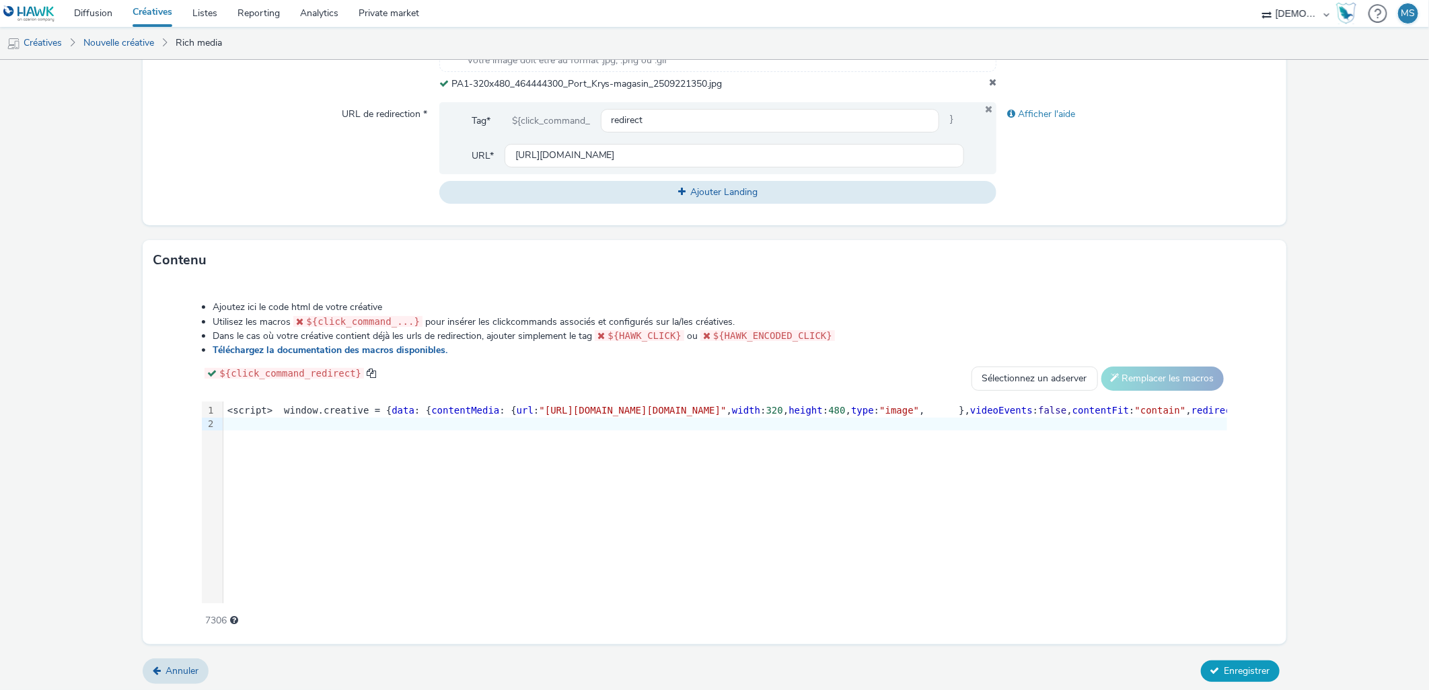
click at [1229, 665] on span "Enregistrer" at bounding box center [1247, 671] width 46 height 13
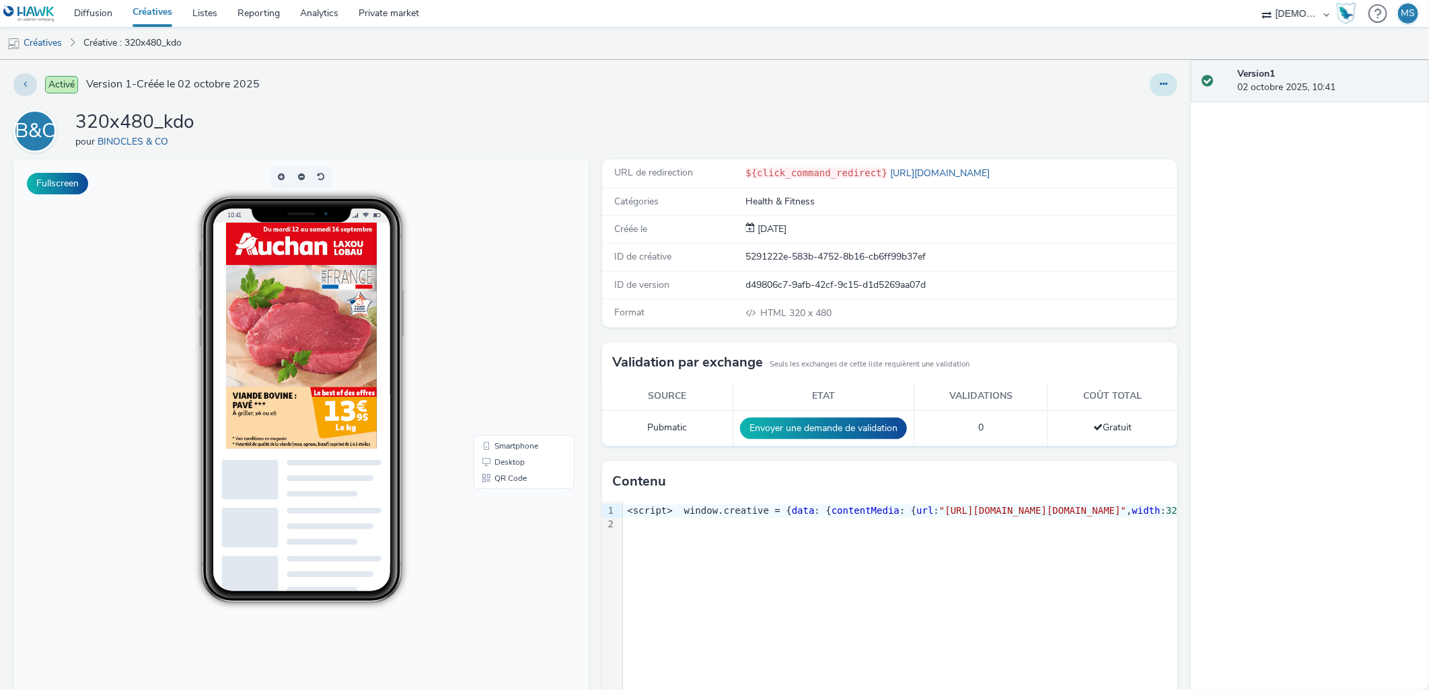
click at [1149, 91] on button at bounding box center [1163, 84] width 28 height 23
click at [1136, 110] on link "Modifier" at bounding box center [1126, 111] width 101 height 27
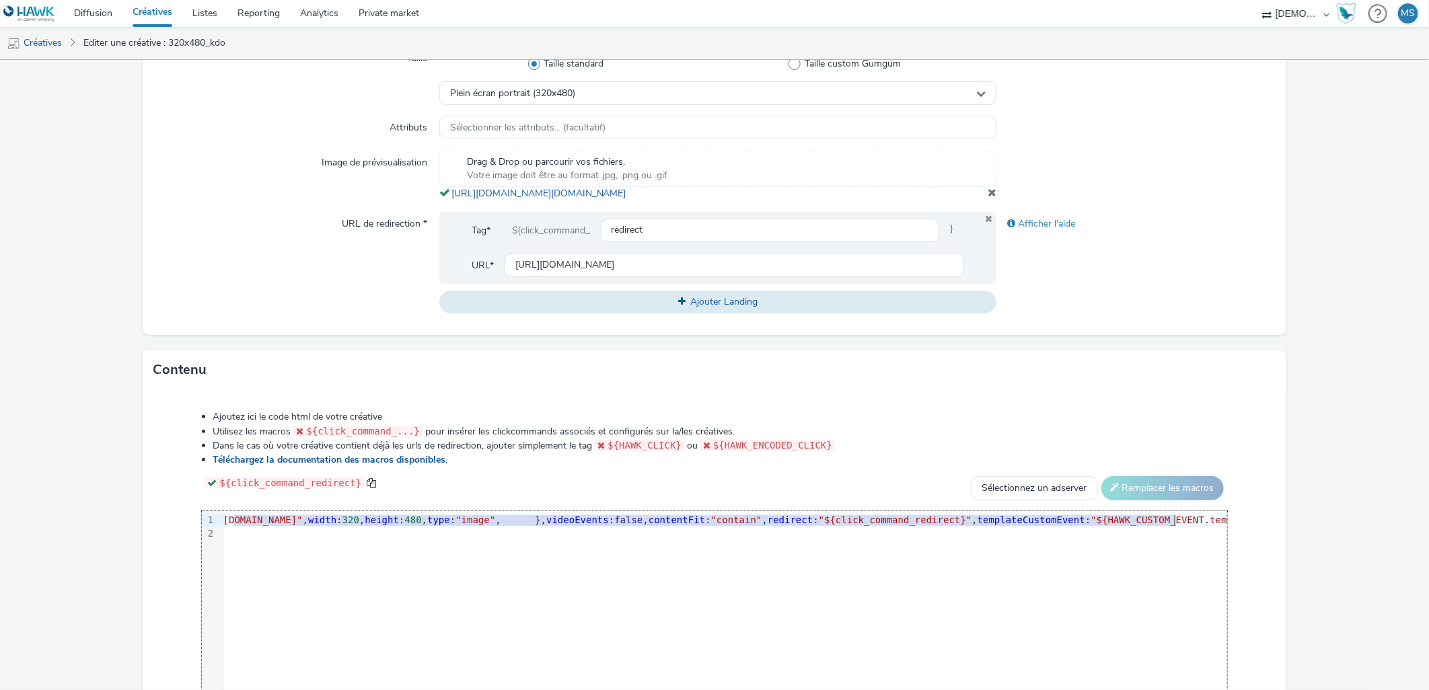
scroll to position [0, 446]
drag, startPoint x: 656, startPoint y: 529, endPoint x: 1032, endPoint y: 528, distance: 376.0
click at [280, 525] on span ""https://tabmo-cdn.s3.eu-west-1.amazonaws.com/hawk.tabmo.io/organizations/38dc9…" at bounding box center [186, 520] width 187 height 11
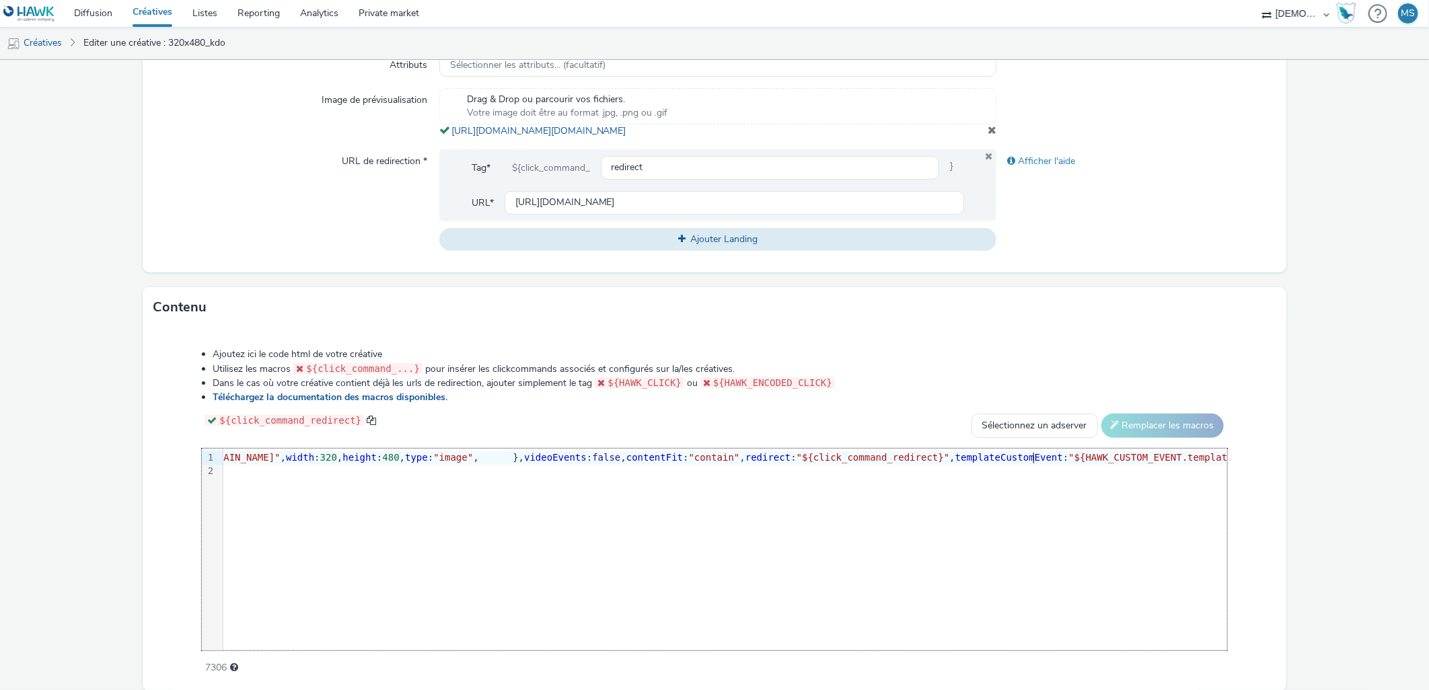
scroll to position [496, 0]
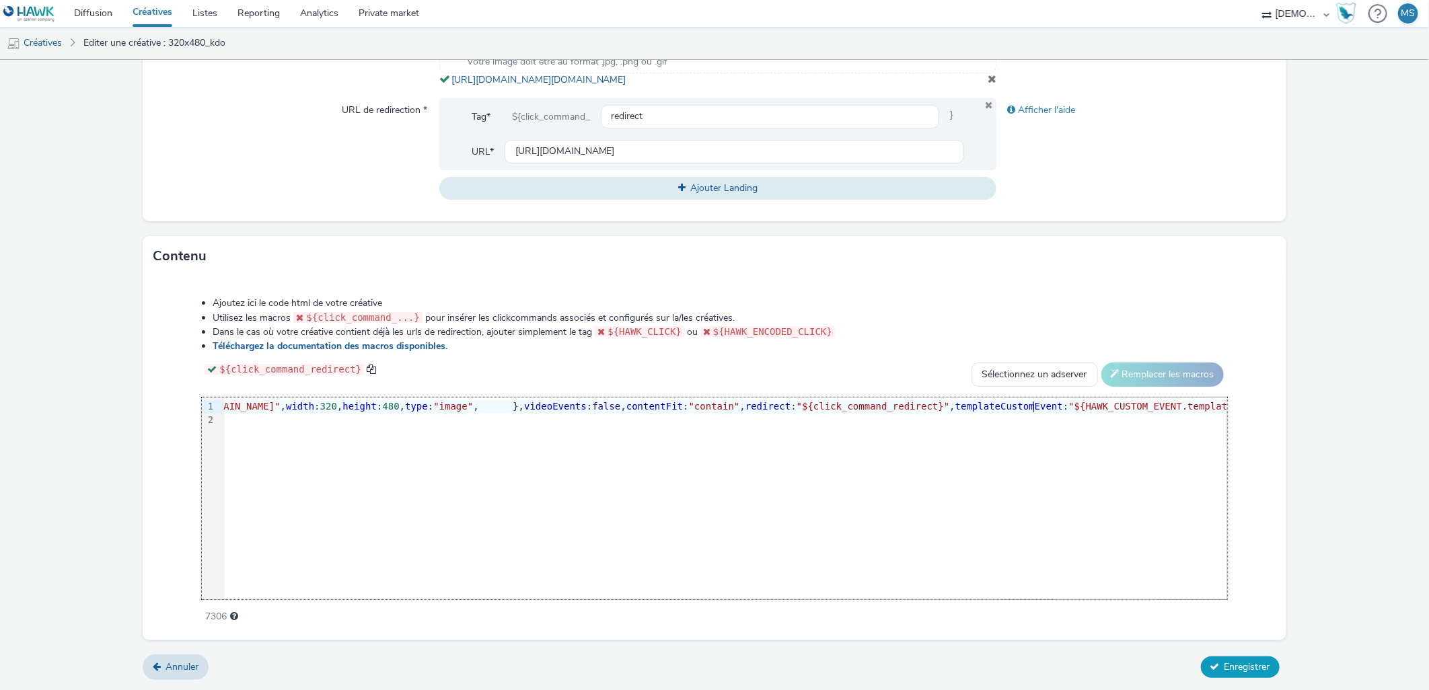
click at [1242, 662] on span "Enregistrer" at bounding box center [1247, 666] width 46 height 13
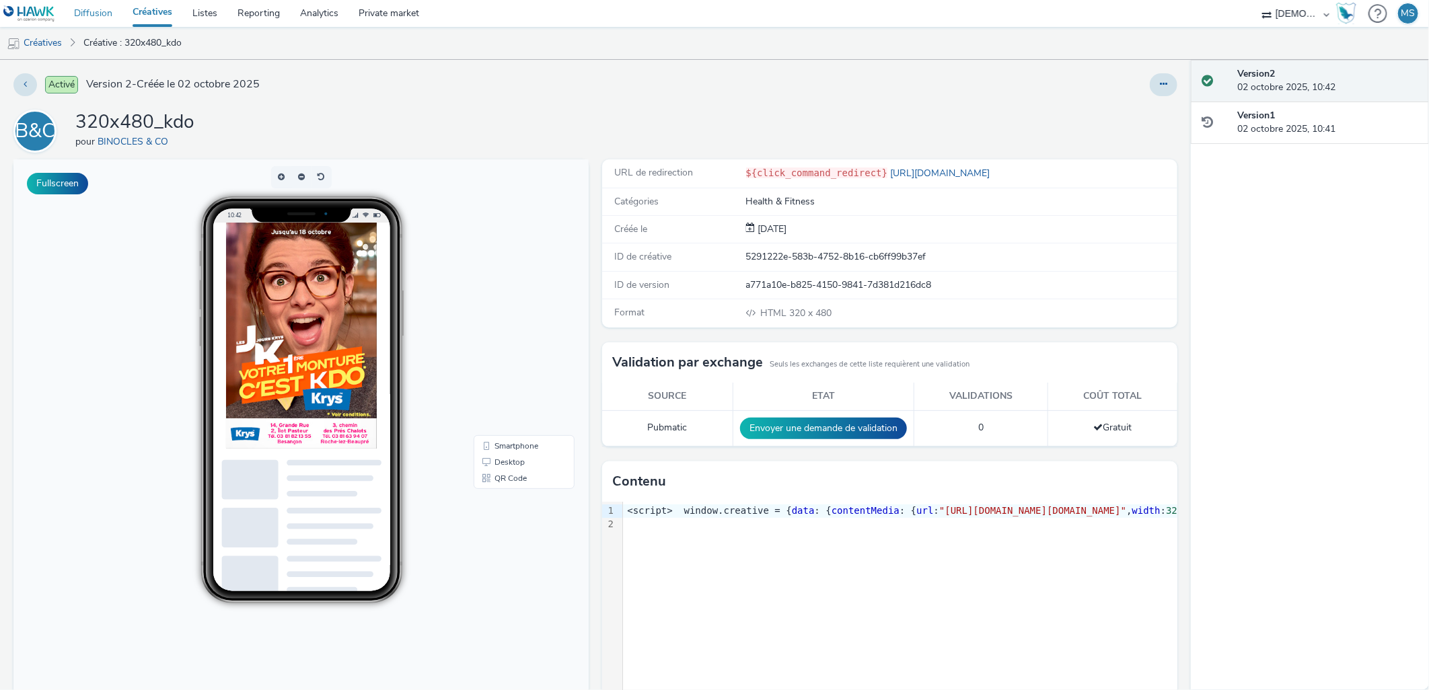
click at [99, 14] on link "Diffusion" at bounding box center [93, 13] width 59 height 27
